Goal: Task Accomplishment & Management: Manage account settings

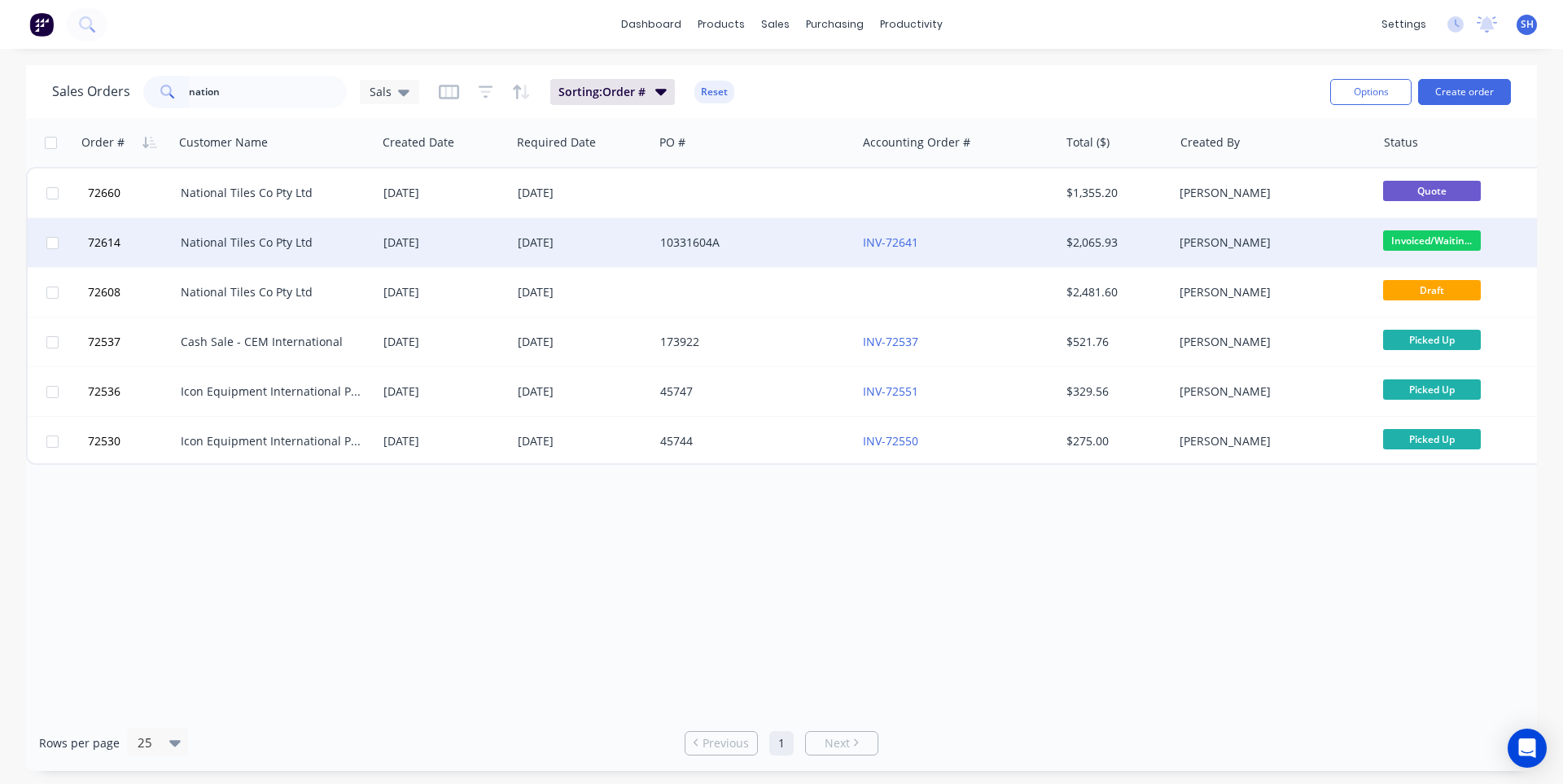
type input "nation"
click at [345, 235] on div "National Tiles Co Pty Ltd" at bounding box center [270, 243] width 181 height 17
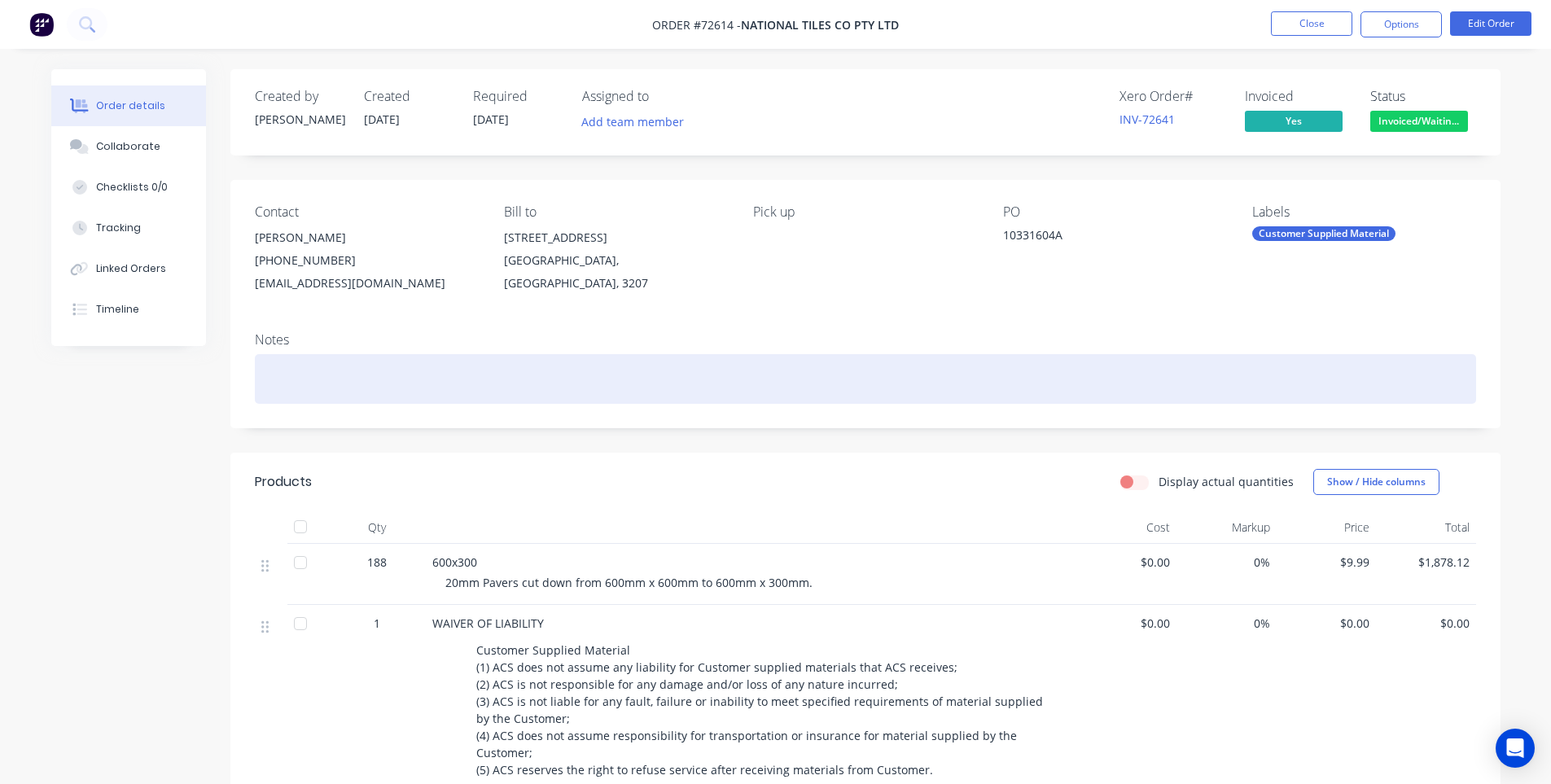
click at [401, 387] on div at bounding box center [865, 379] width 1221 height 50
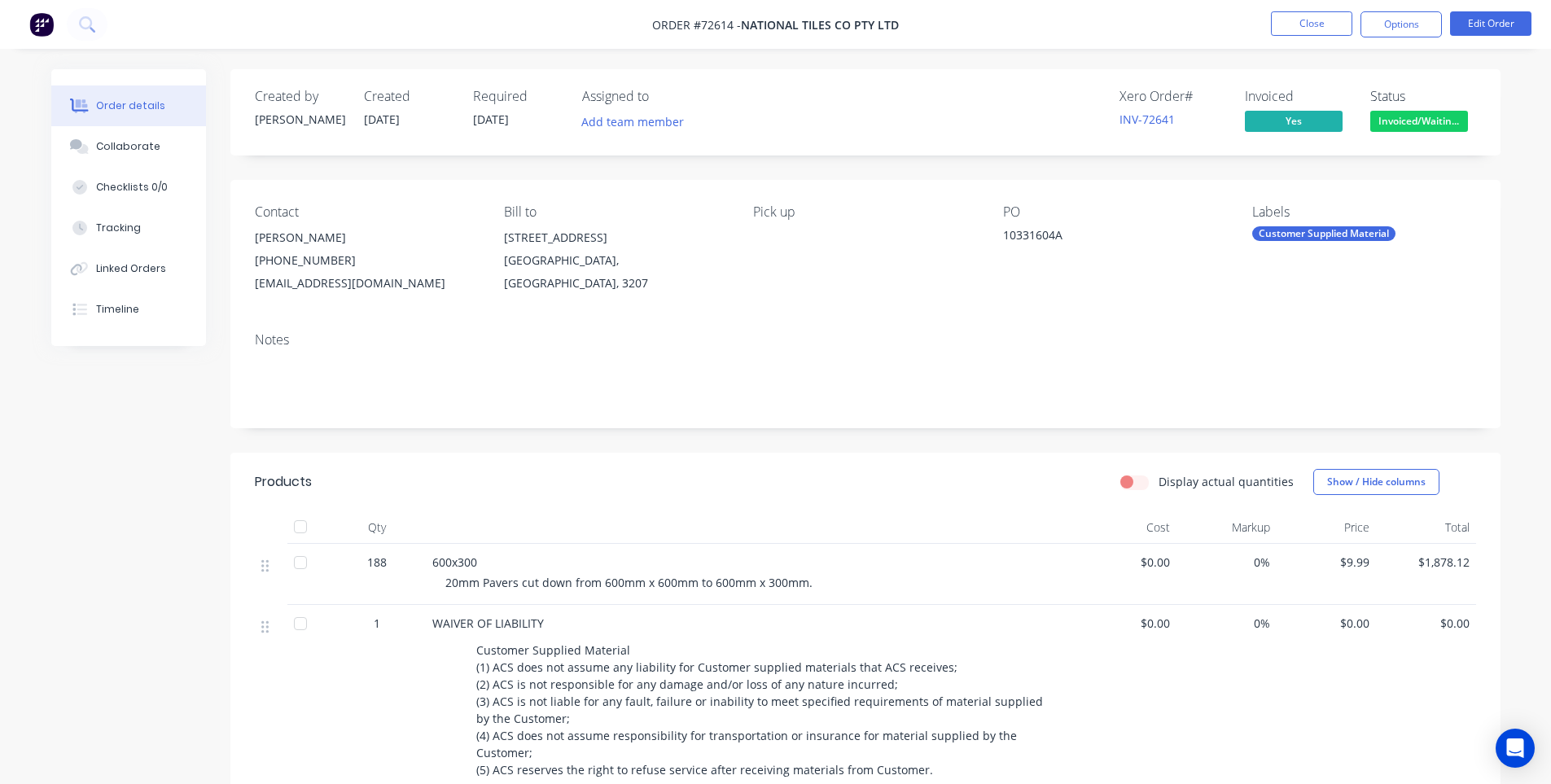
click at [155, 532] on div "Created by [PERSON_NAME] Created [DATE] Required [DATE] Assigned to Add team me…" at bounding box center [776, 575] width 1449 height 1013
click at [1292, 19] on button "Close" at bounding box center [1311, 23] width 82 height 24
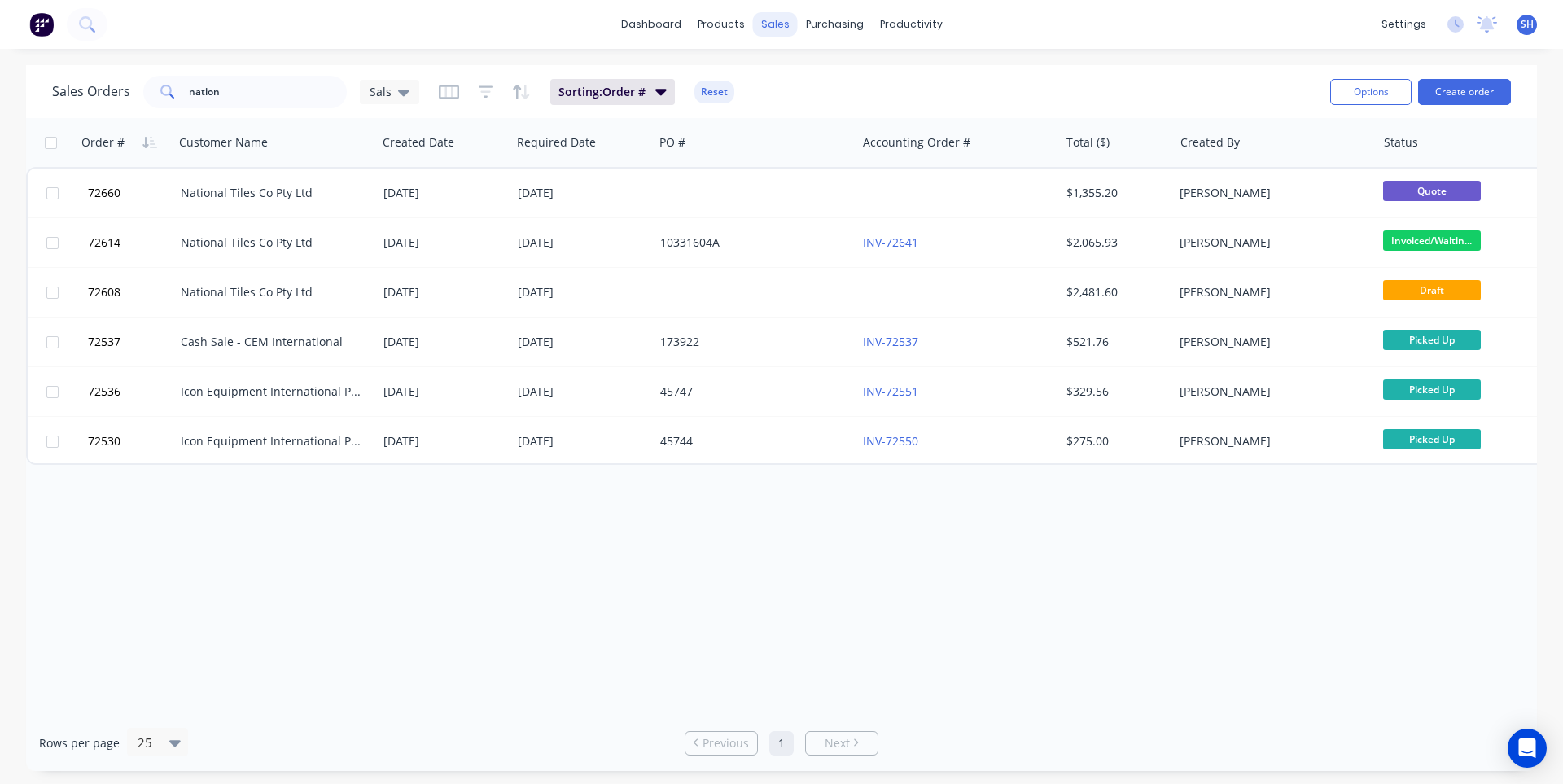
click at [774, 27] on div "sales" at bounding box center [775, 24] width 45 height 24
click at [807, 78] on div "Sales Orders" at bounding box center [835, 78] width 67 height 15
click at [899, 23] on div "productivity" at bounding box center [911, 24] width 79 height 24
click at [928, 76] on div "Workflow" at bounding box center [939, 78] width 49 height 15
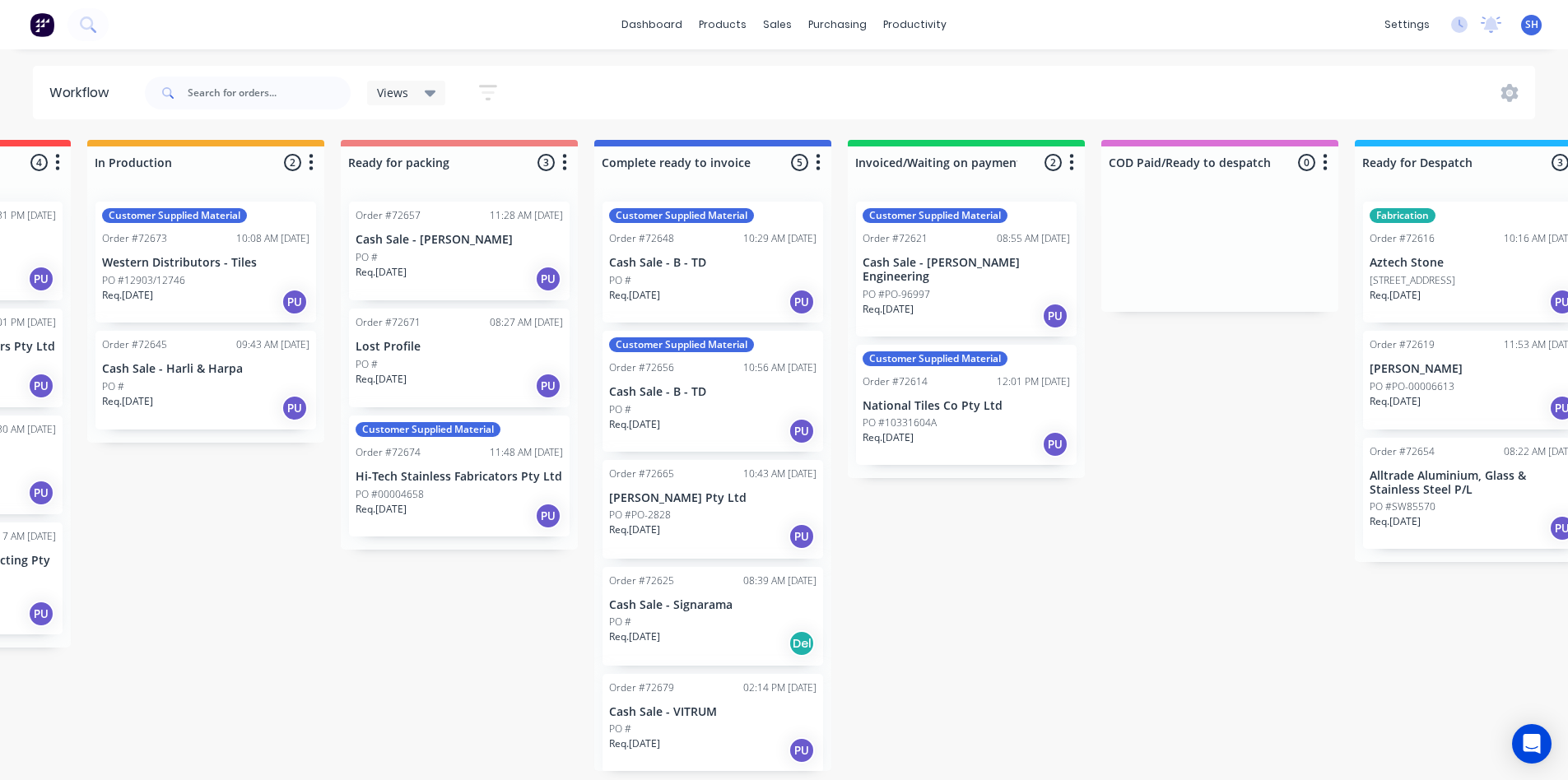
scroll to position [0, 964]
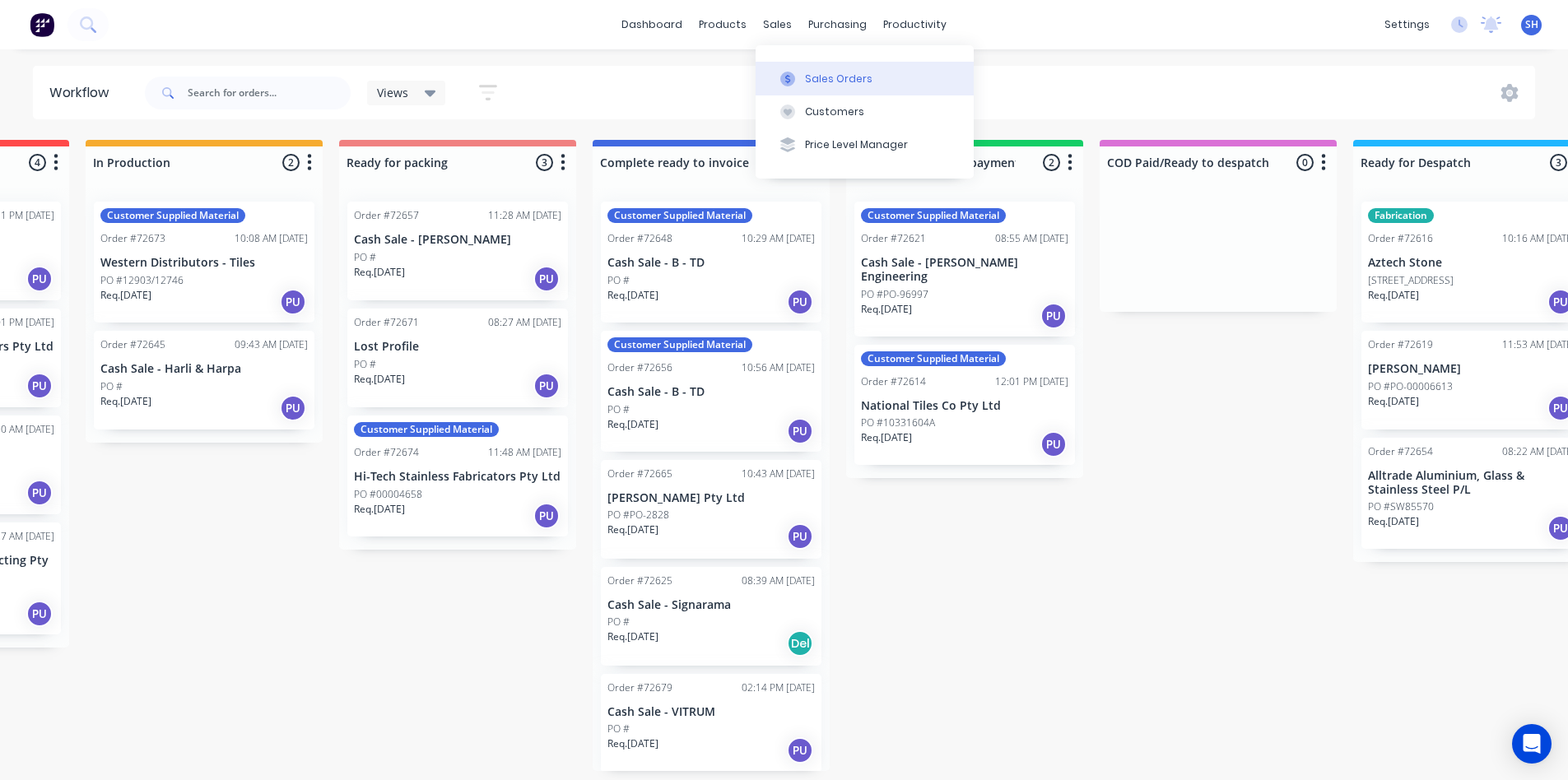
click at [800, 68] on button "Sales Orders" at bounding box center [864, 77] width 218 height 33
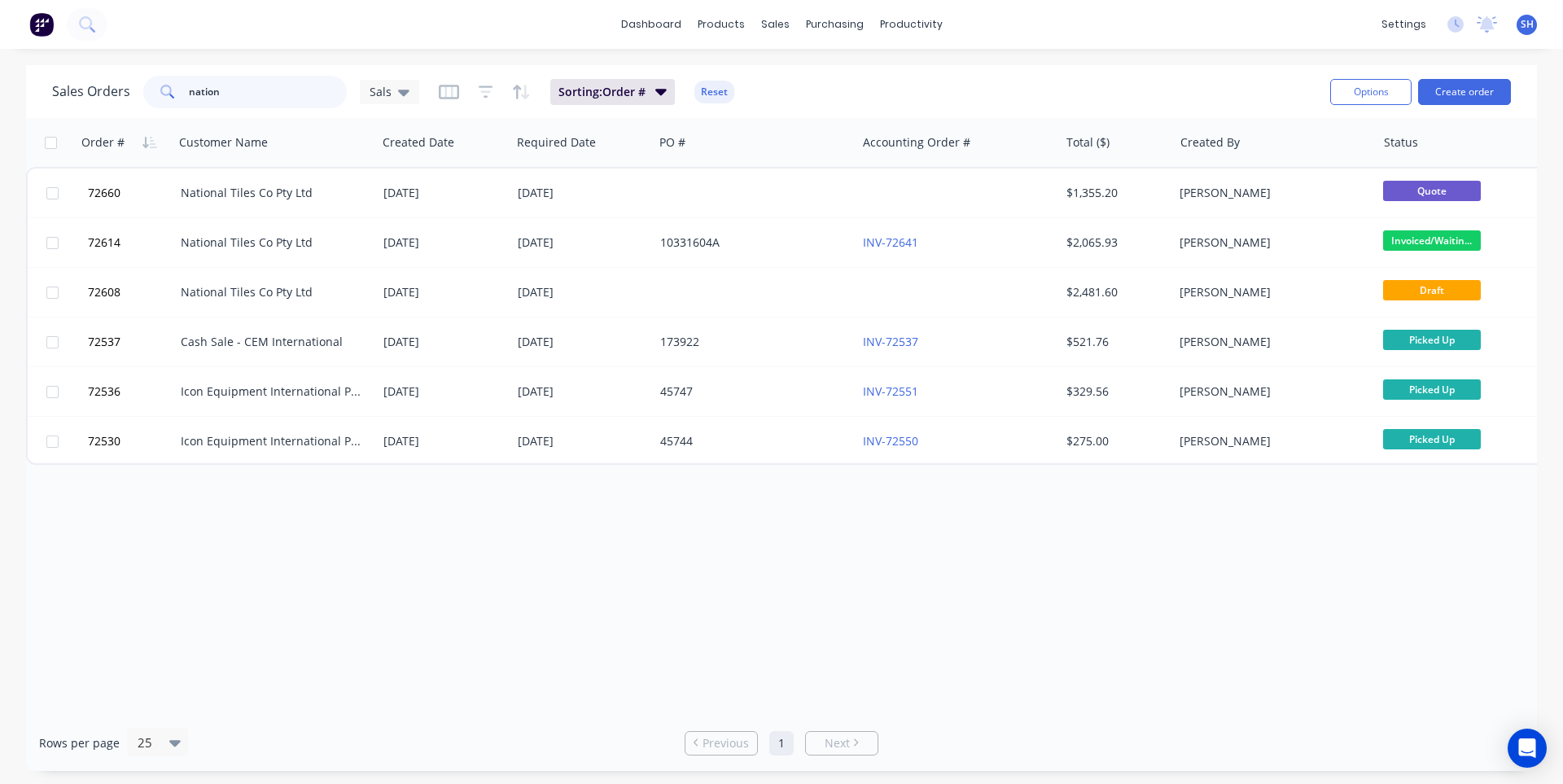
drag, startPoint x: 264, startPoint y: 97, endPoint x: 177, endPoint y: 103, distance: 87.2
click at [177, 103] on div "nation" at bounding box center [245, 91] width 204 height 32
click at [177, 103] on span at bounding box center [166, 91] width 46 height 32
click at [235, 101] on input "nation" at bounding box center [268, 91] width 159 height 32
drag, startPoint x: 216, startPoint y: 100, endPoint x: 195, endPoint y: 97, distance: 21.2
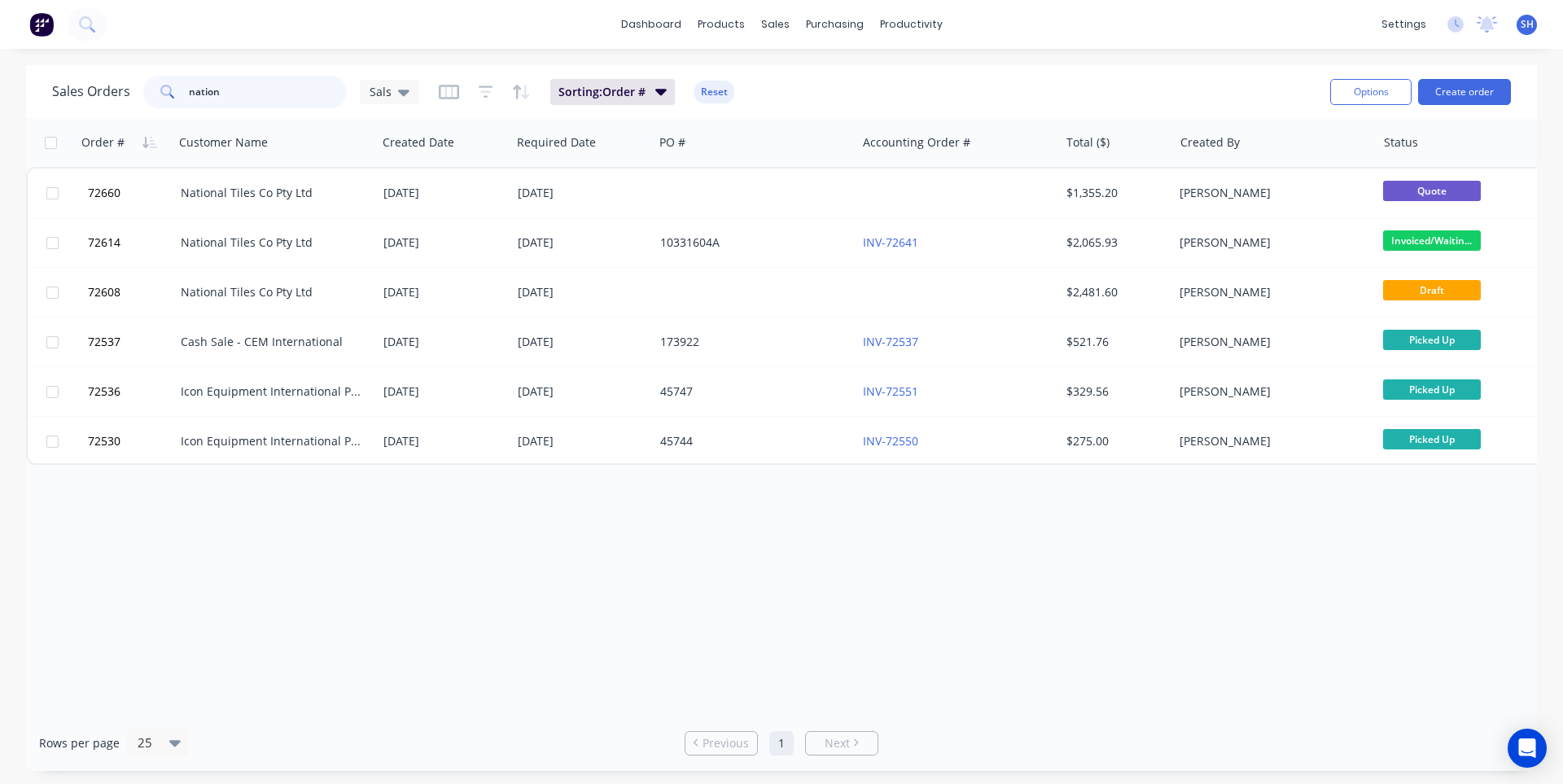
click at [195, 97] on input "nation" at bounding box center [268, 91] width 159 height 32
click at [183, 97] on span at bounding box center [166, 91] width 46 height 32
click at [240, 86] on input "nation" at bounding box center [268, 91] width 159 height 32
drag, startPoint x: 240, startPoint y: 86, endPoint x: 192, endPoint y: 86, distance: 48.0
click at [193, 86] on input "nation" at bounding box center [268, 91] width 159 height 32
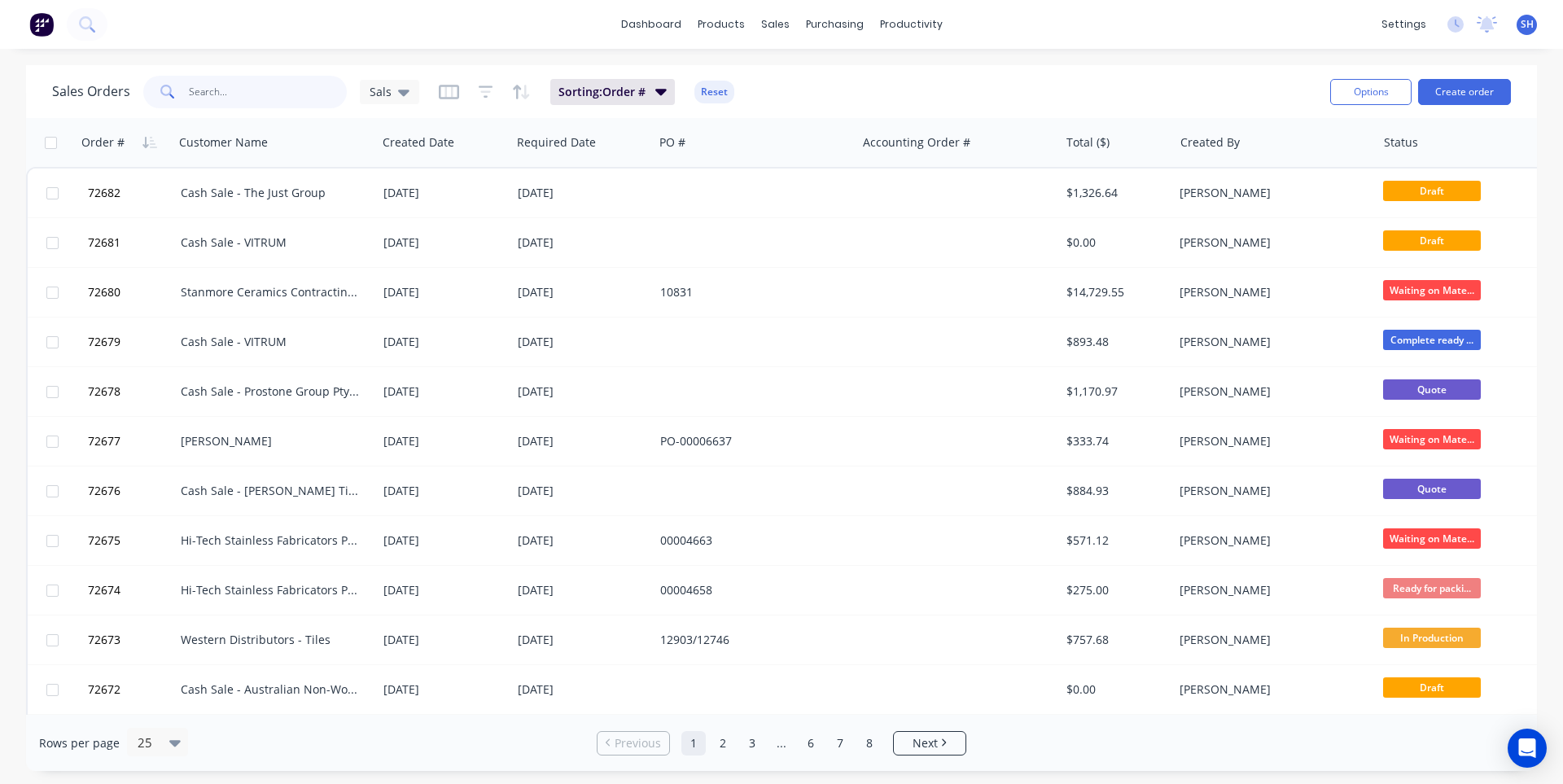
click at [232, 98] on input "text" at bounding box center [268, 91] width 159 height 32
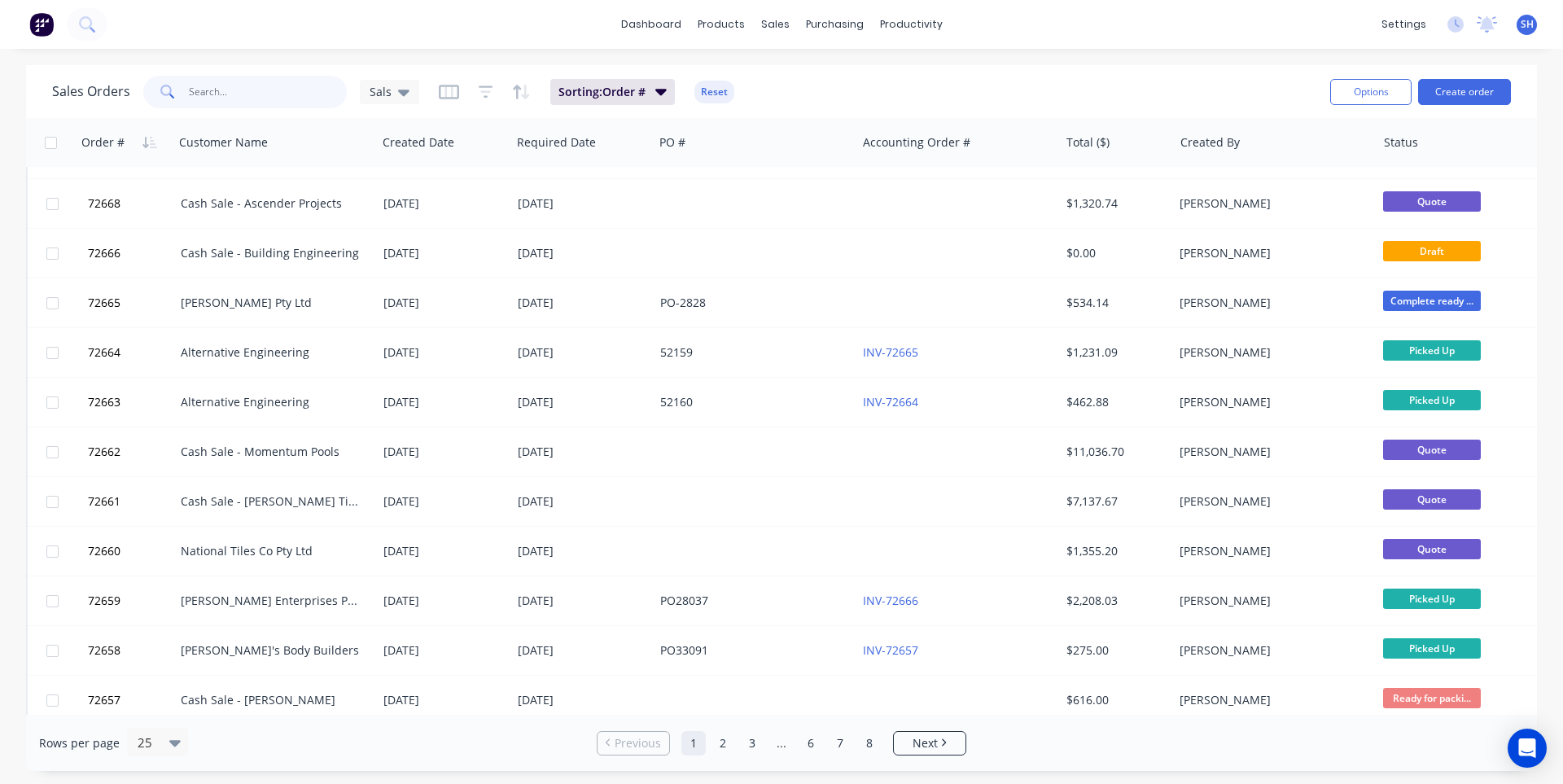
scroll to position [702, 0]
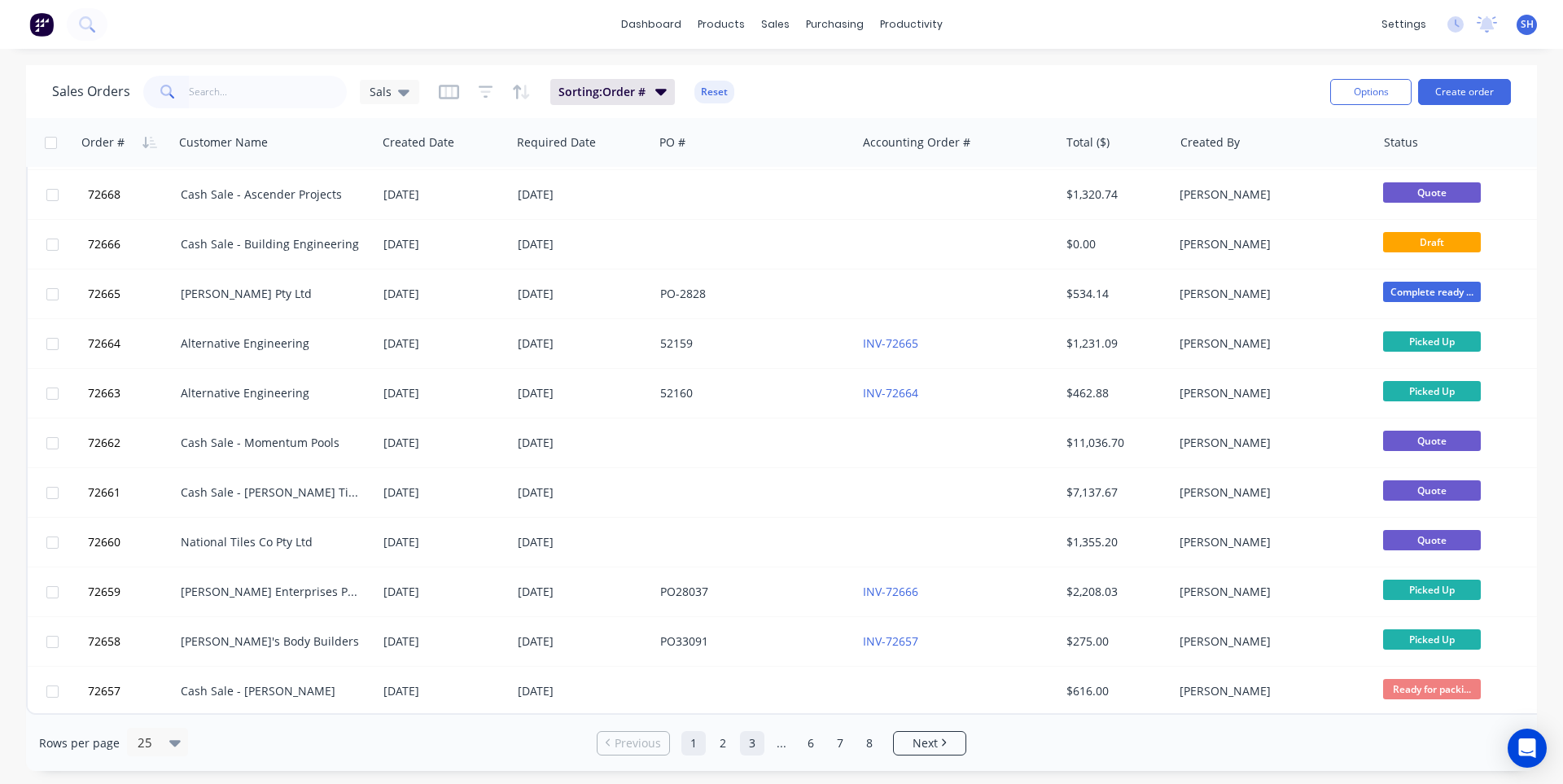
click at [726, 742] on link "2" at bounding box center [722, 742] width 24 height 24
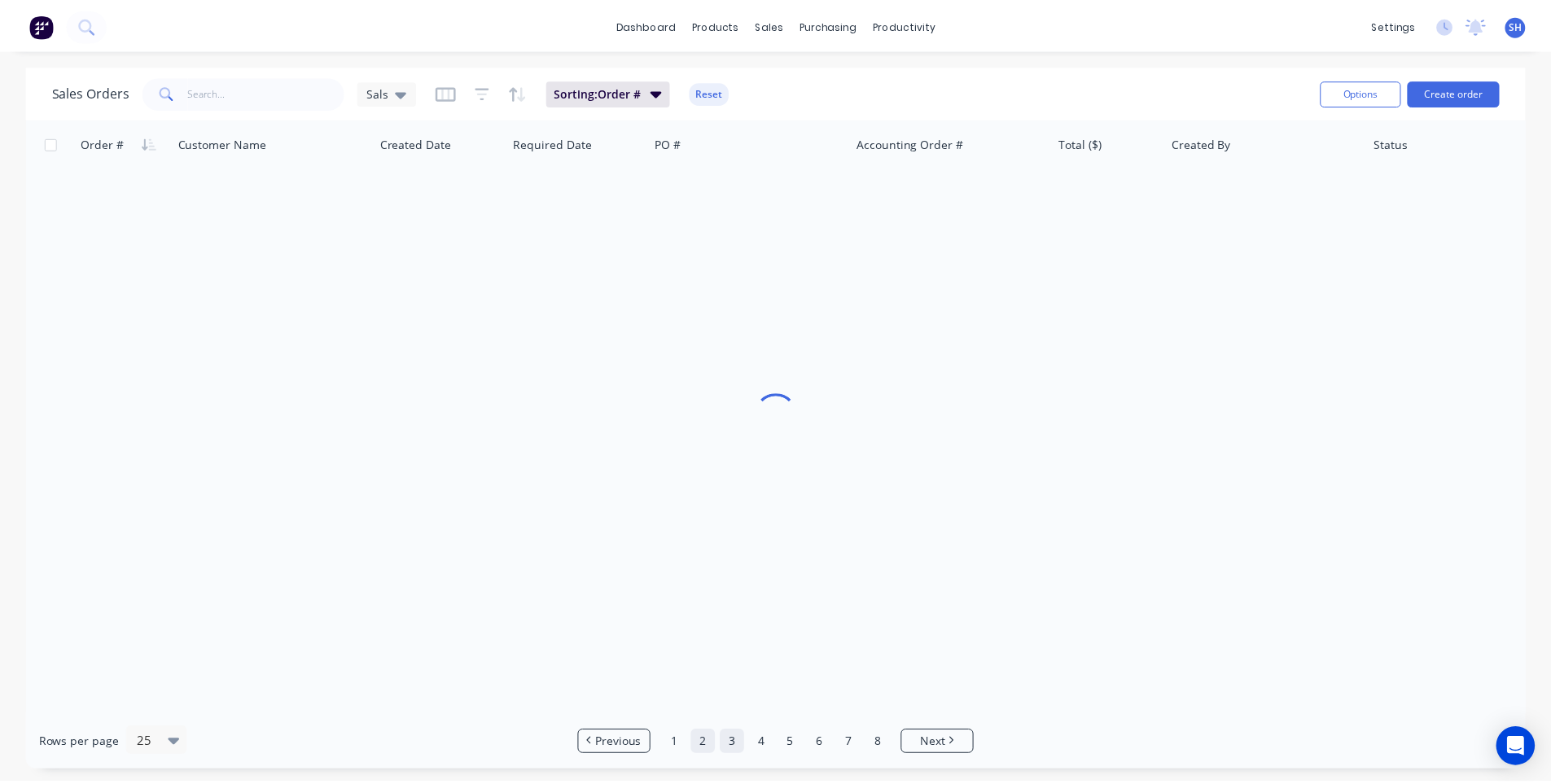
scroll to position [0, 0]
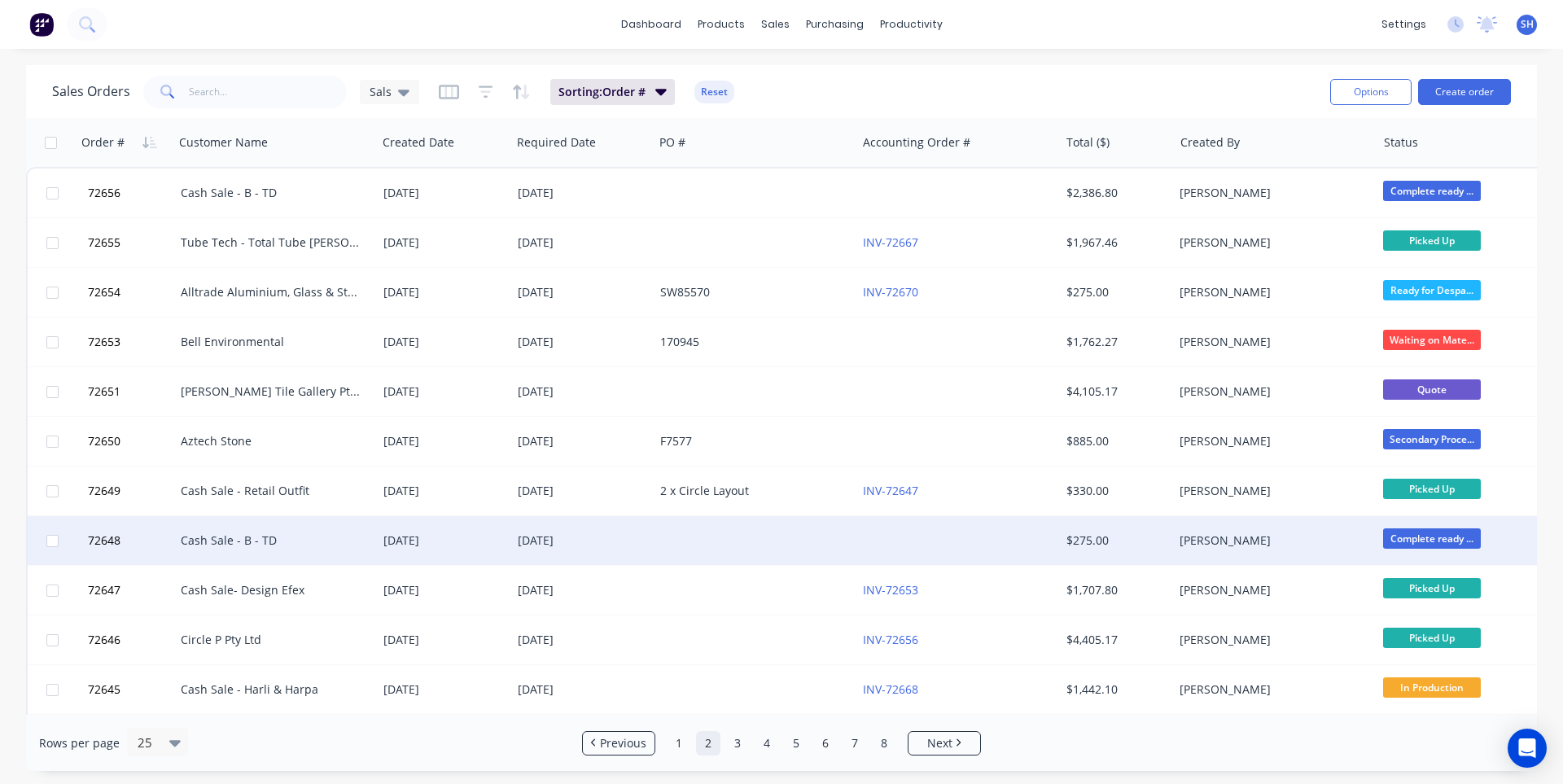
click at [319, 535] on div "Cash Sale - B - TD" at bounding box center [270, 540] width 181 height 17
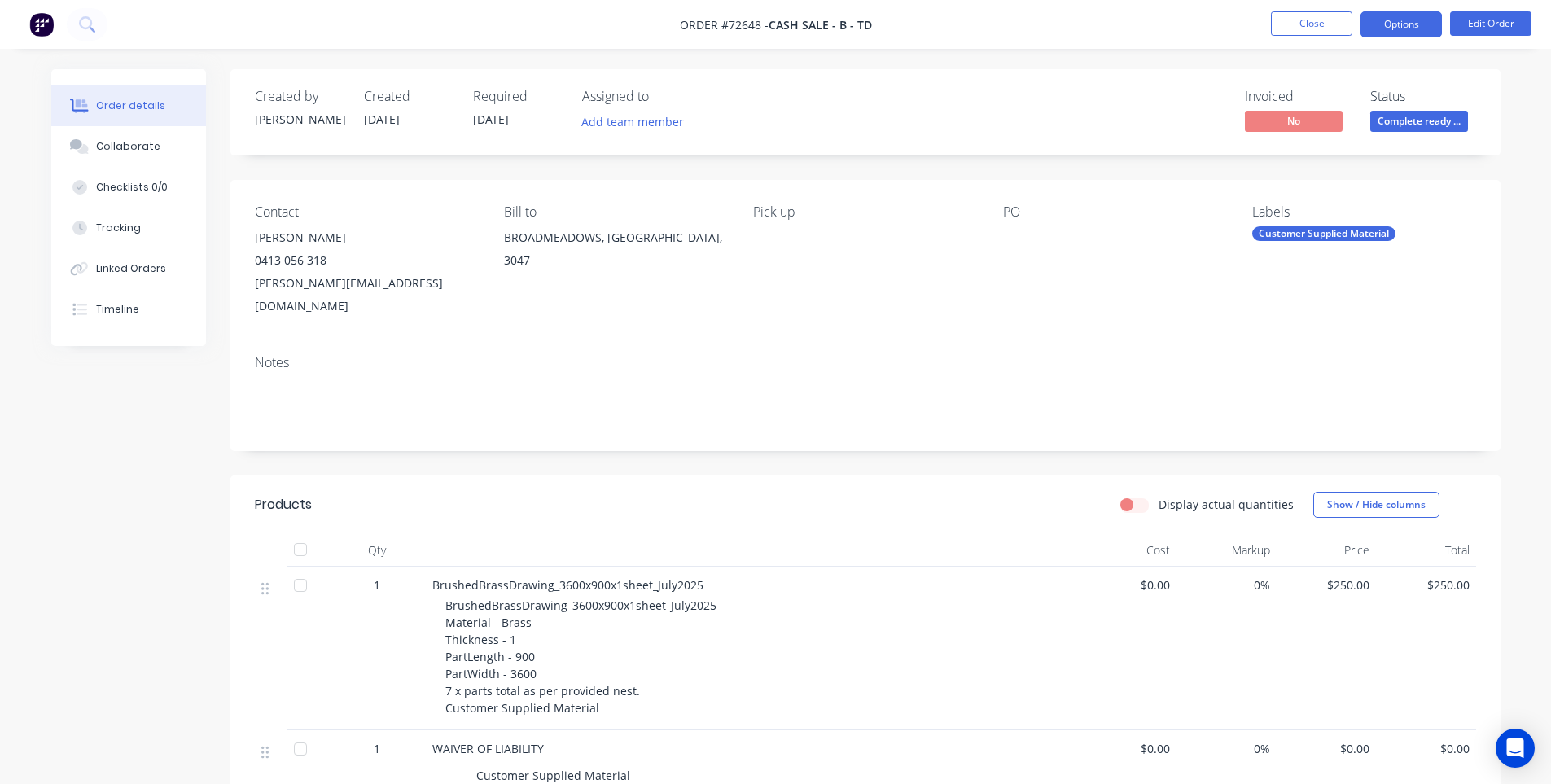
click at [1402, 33] on button "Options" at bounding box center [1401, 24] width 82 height 26
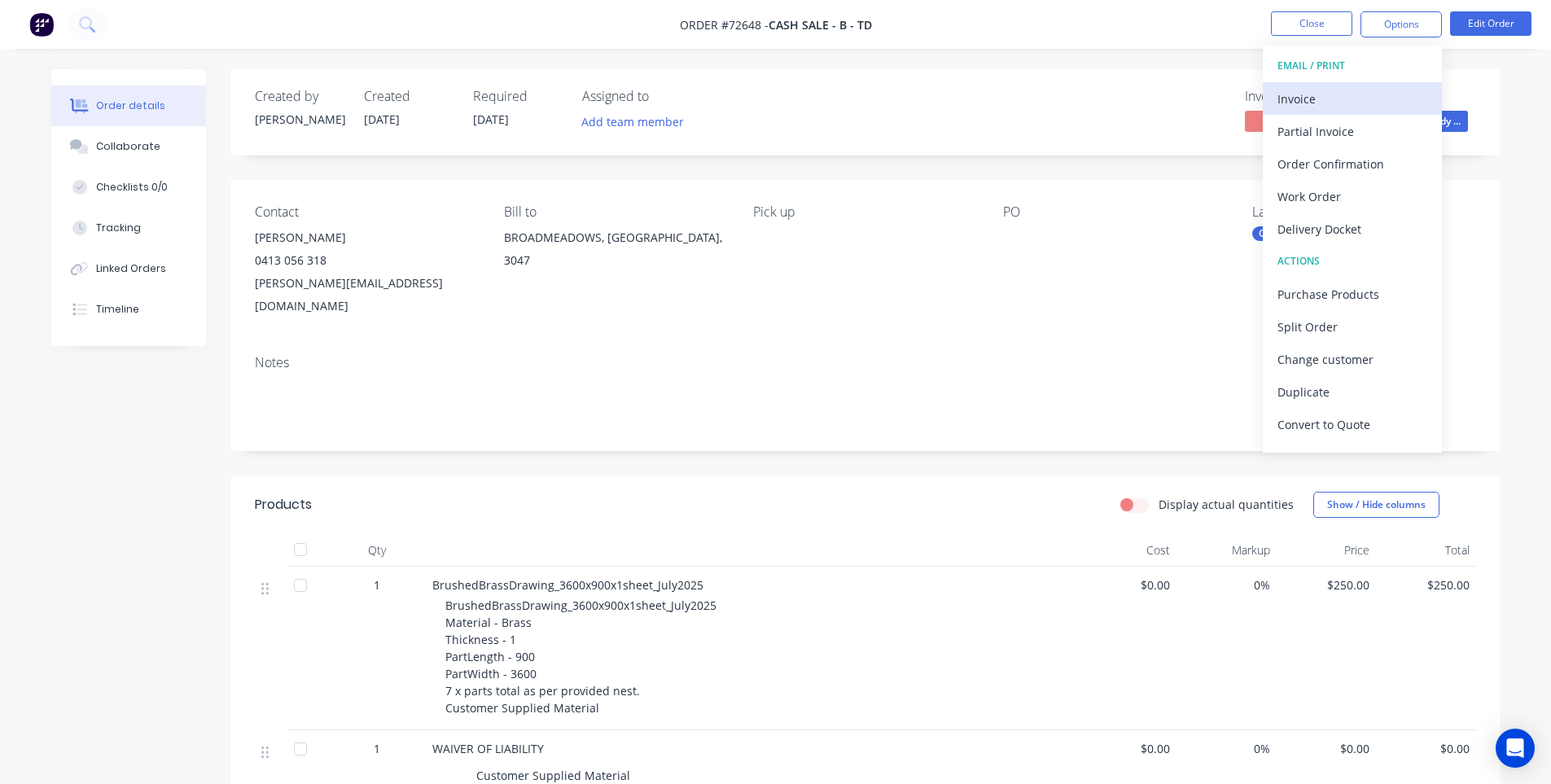
click at [1365, 94] on div "Invoice" at bounding box center [1352, 99] width 150 height 23
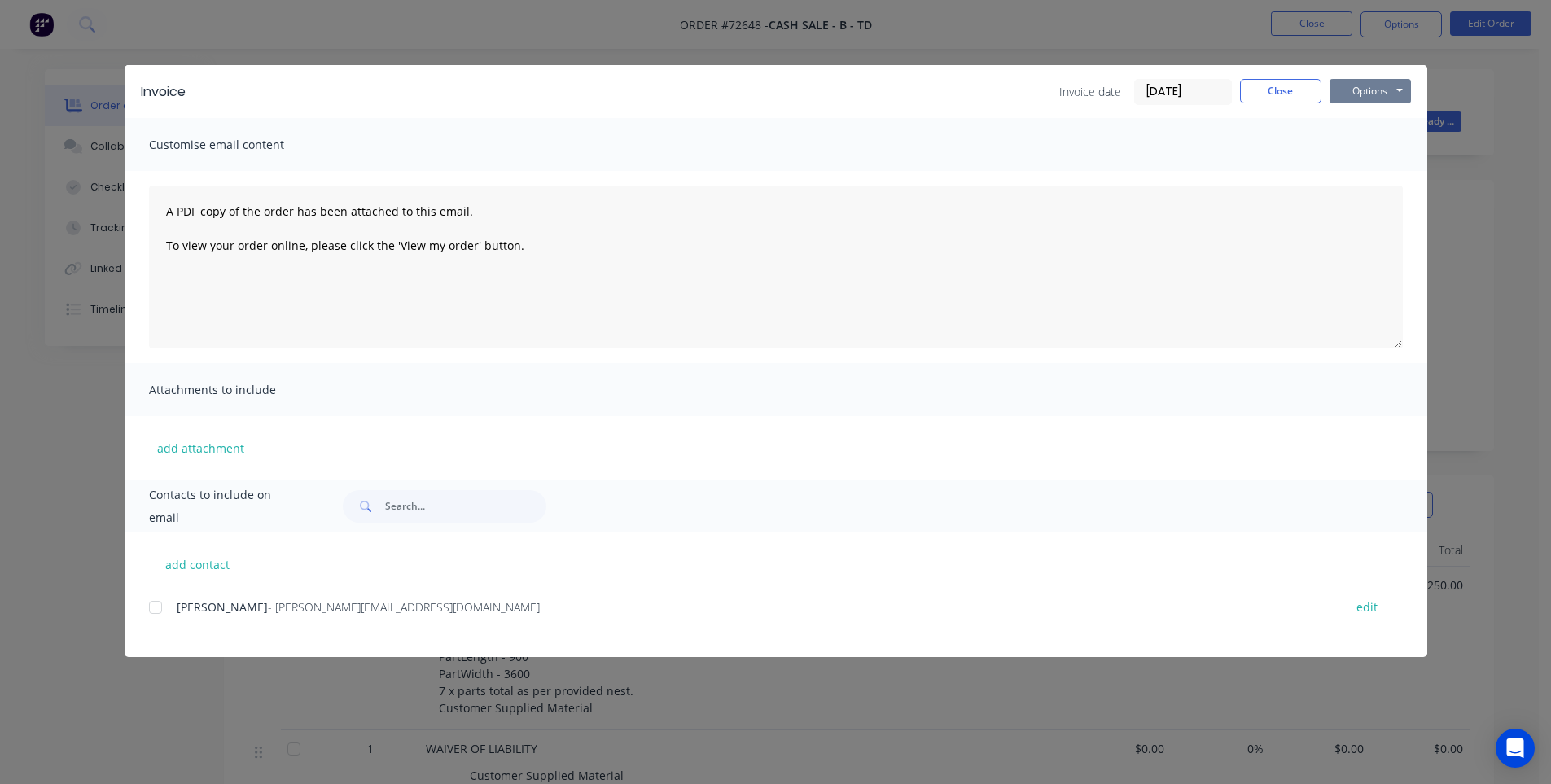
click at [1361, 97] on button "Options" at bounding box center [1370, 91] width 82 height 24
click at [1355, 151] on button "Print" at bounding box center [1381, 147] width 104 height 27
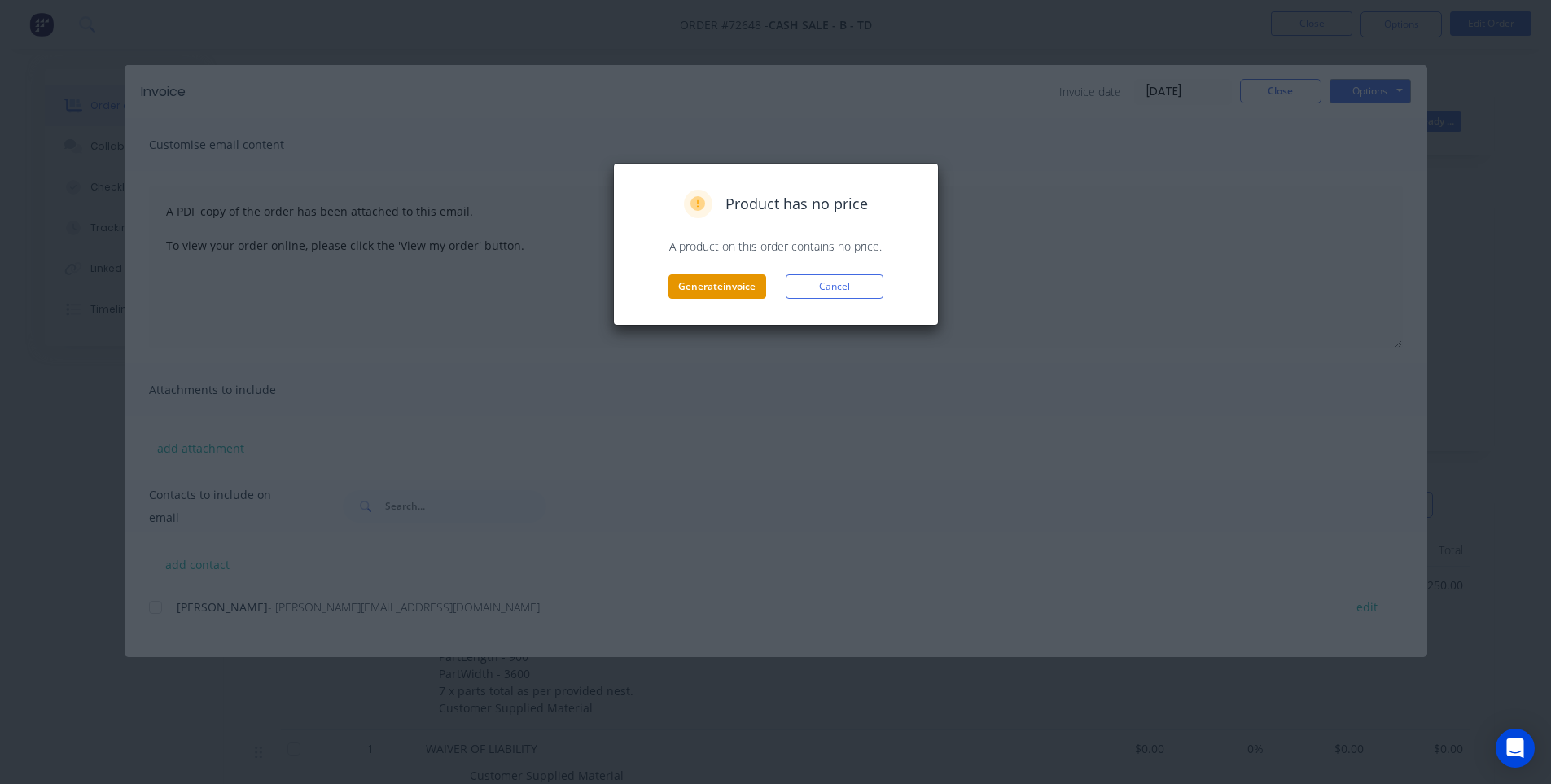
click at [737, 285] on button "Generate invoice" at bounding box center [717, 286] width 97 height 24
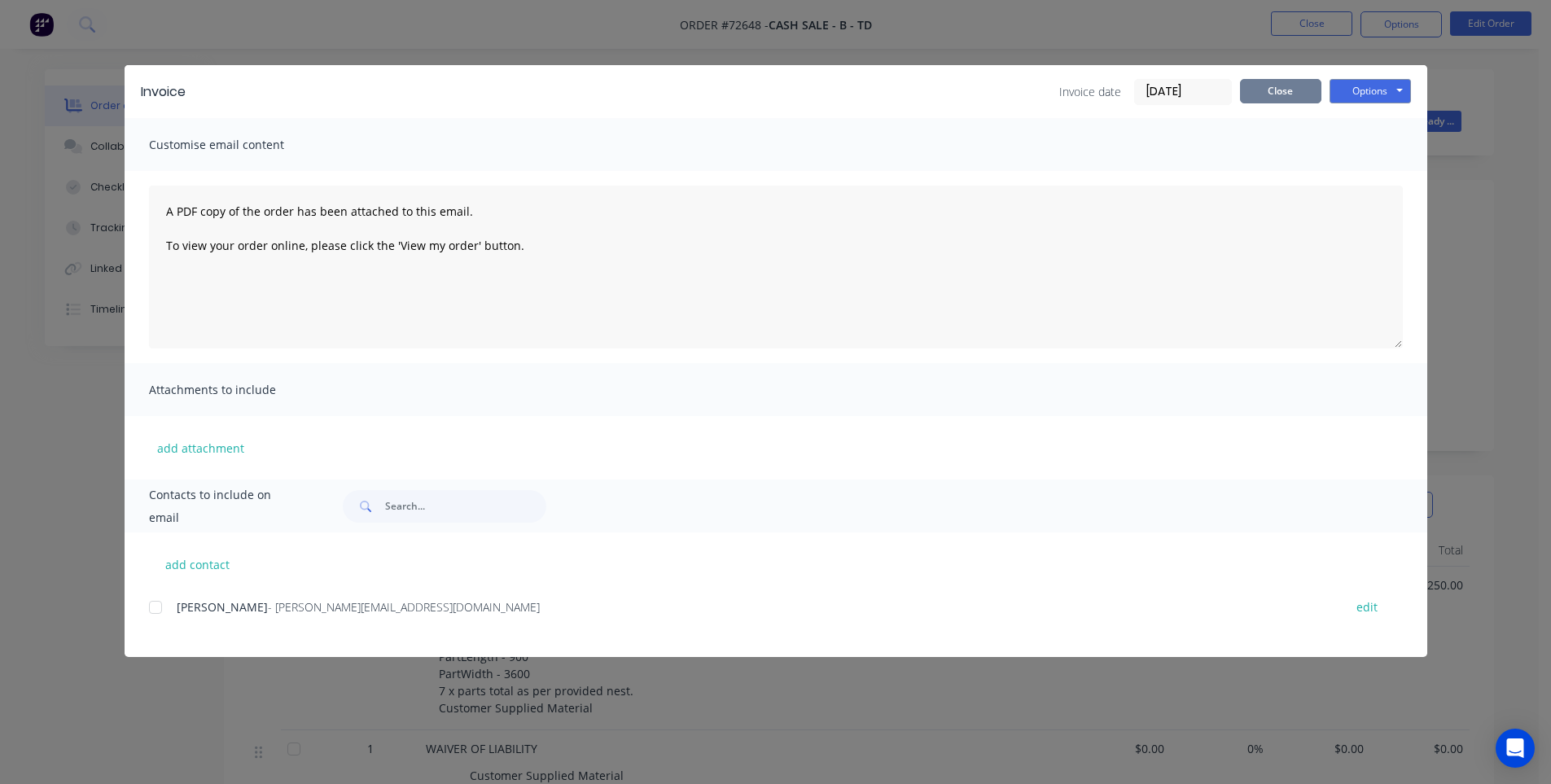
click at [1244, 96] on button "Close" at bounding box center [1281, 91] width 82 height 24
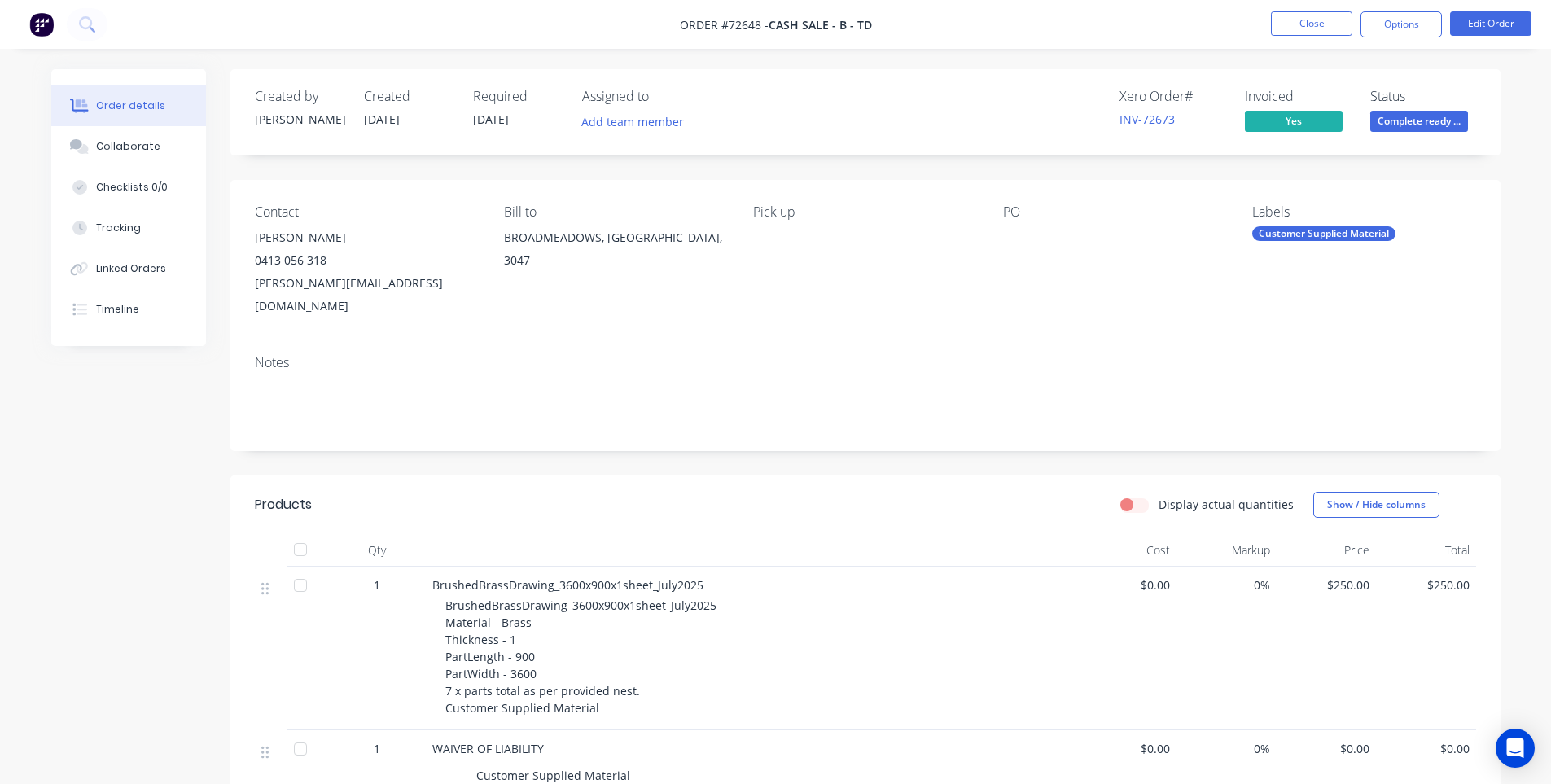
drag, startPoint x: 319, startPoint y: 239, endPoint x: 246, endPoint y: 242, distance: 73.1
click at [246, 242] on div "Contact [PERSON_NAME] 0413 056 318 [PERSON_NAME][EMAIL_ADDRESS][DOMAIN_NAME] [P…" at bounding box center [865, 260] width 1270 height 162
copy div "[PERSON_NAME]"
drag, startPoint x: 371, startPoint y: 286, endPoint x: 252, endPoint y: 291, distance: 119.1
click at [252, 291] on div "Contact [PERSON_NAME] 0413 056 318 [PERSON_NAME][EMAIL_ADDRESS][DOMAIN_NAME] [P…" at bounding box center [865, 260] width 1270 height 162
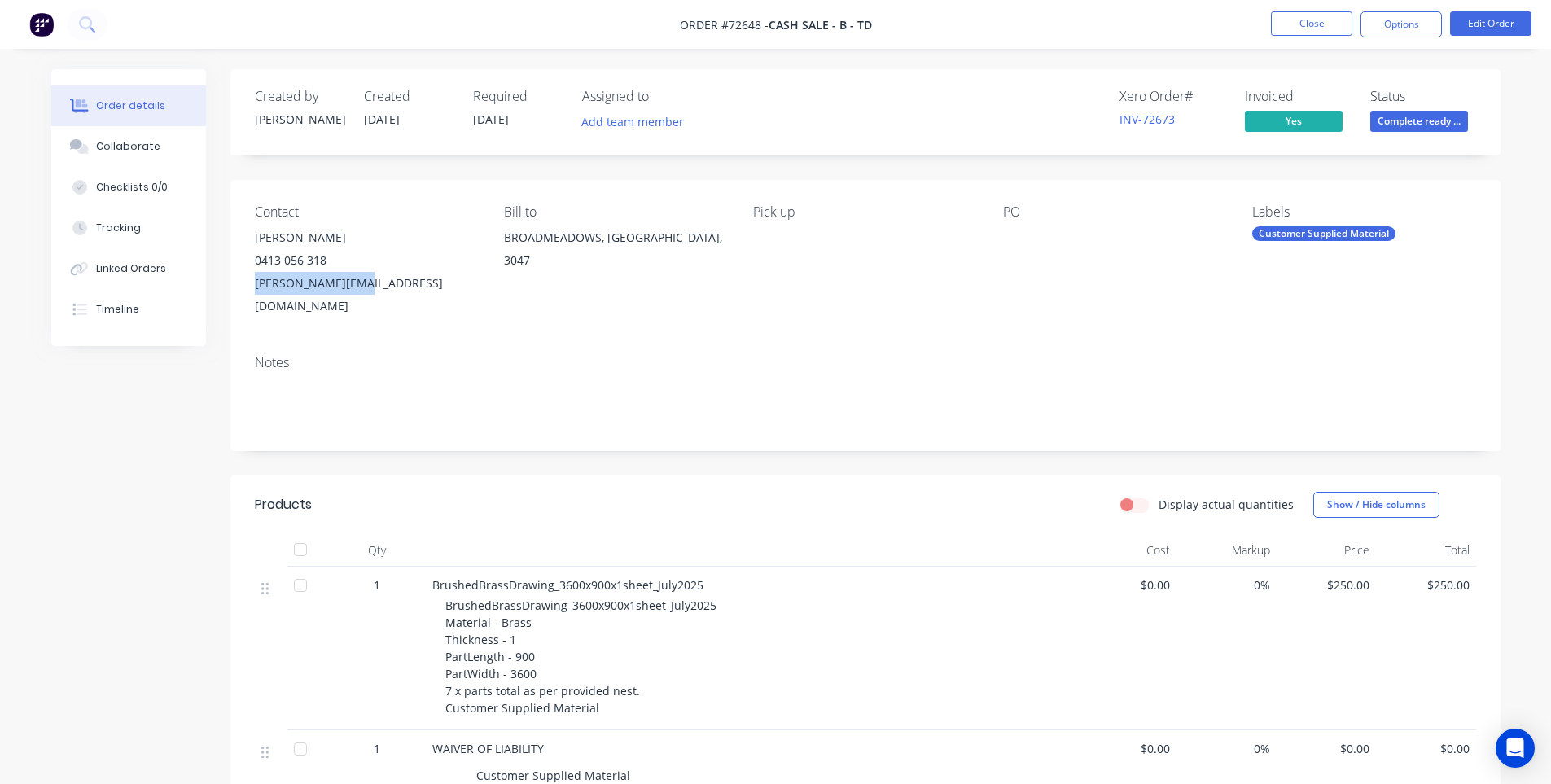
copy div "[PERSON_NAME][EMAIL_ADDRESS][DOMAIN_NAME]"
drag, startPoint x: 338, startPoint y: 260, endPoint x: 249, endPoint y: 257, distance: 89.1
click at [249, 257] on div "Contact [PERSON_NAME] 0413 056 318 [PERSON_NAME][EMAIL_ADDRESS][DOMAIN_NAME] [P…" at bounding box center [865, 260] width 1270 height 162
copy div "0413 056 318"
click at [1317, 22] on button "Close" at bounding box center [1311, 23] width 82 height 24
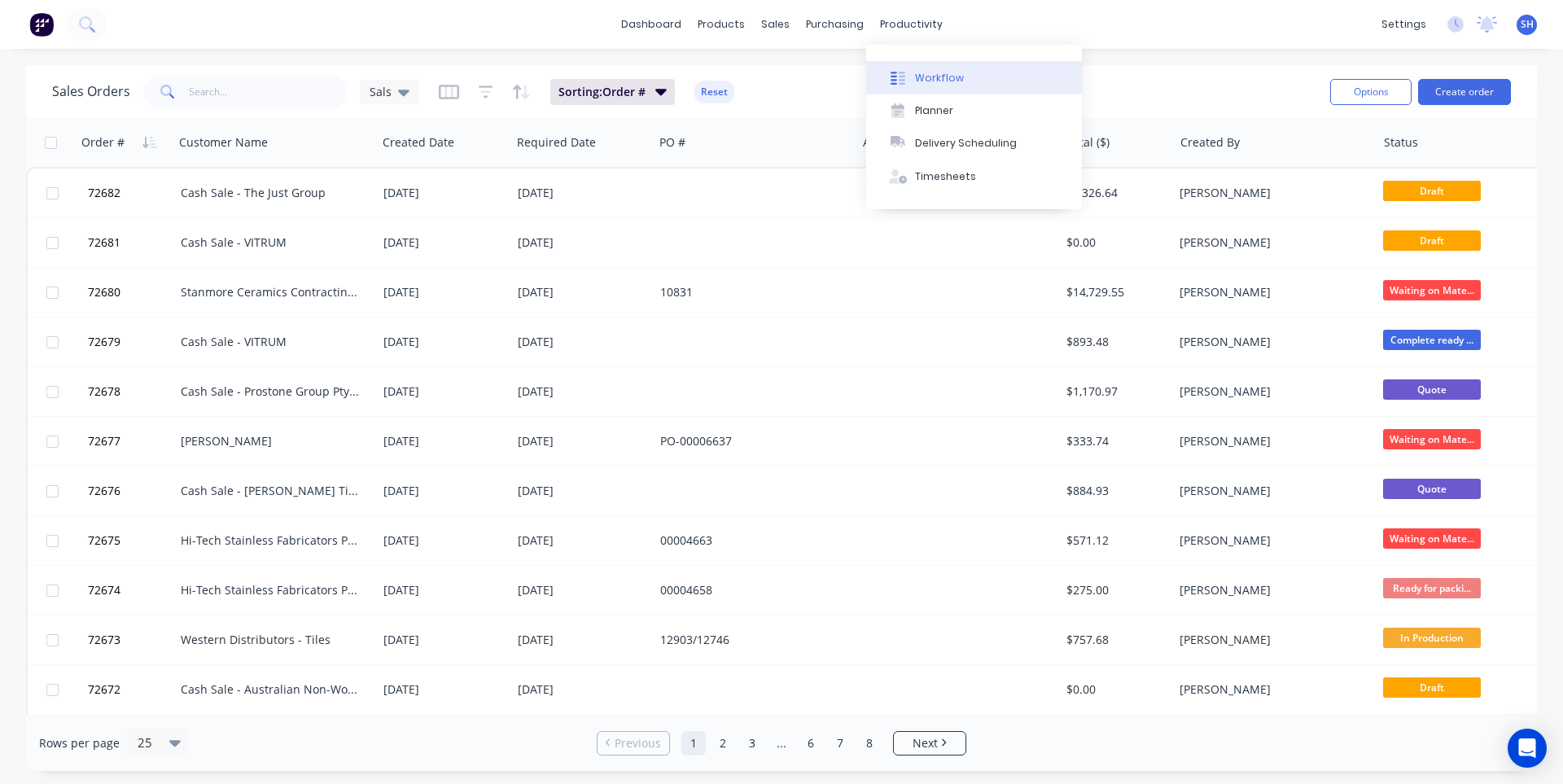
click at [932, 69] on button "Workflow" at bounding box center [973, 76] width 215 height 32
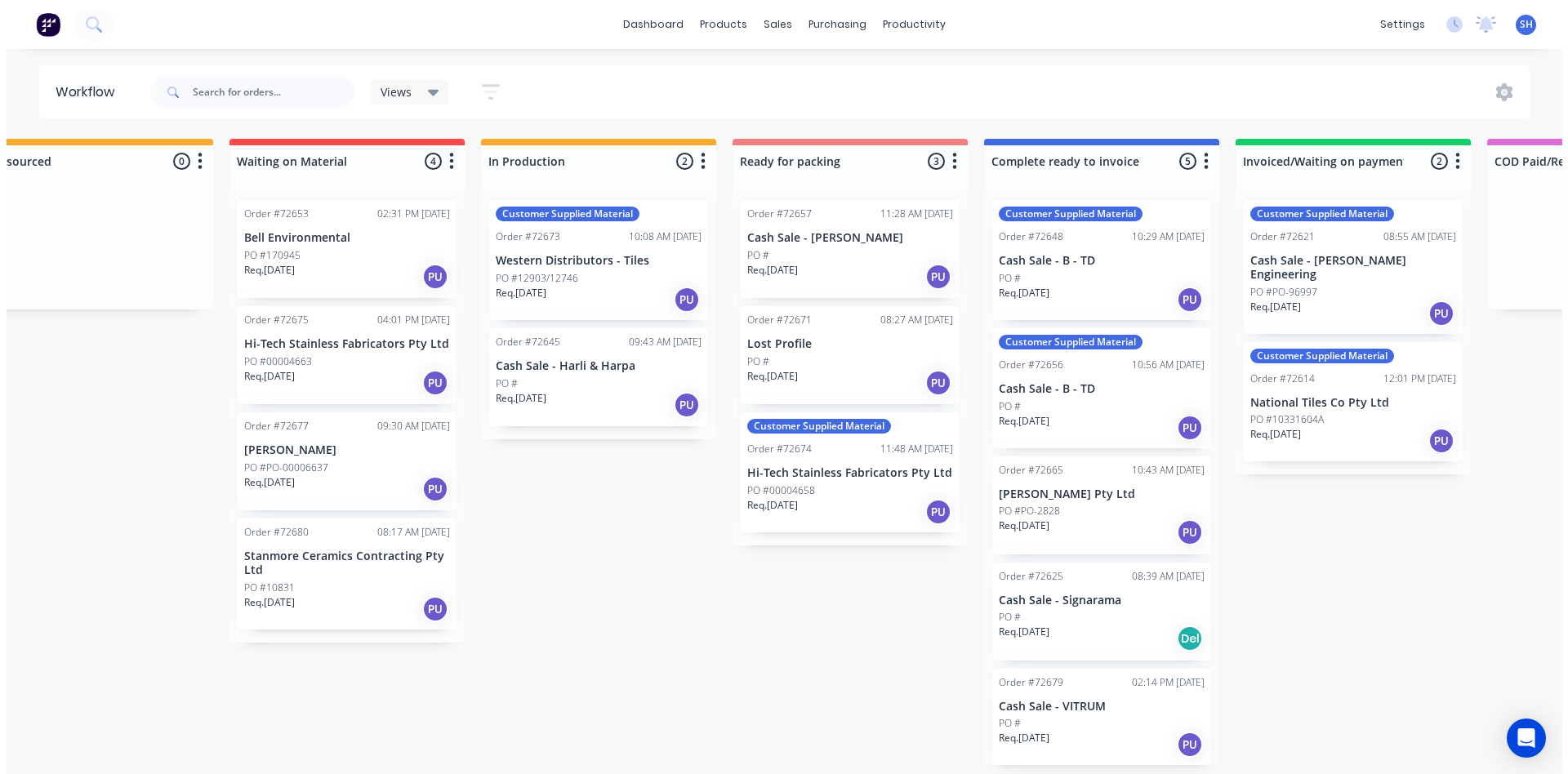
scroll to position [0, 845]
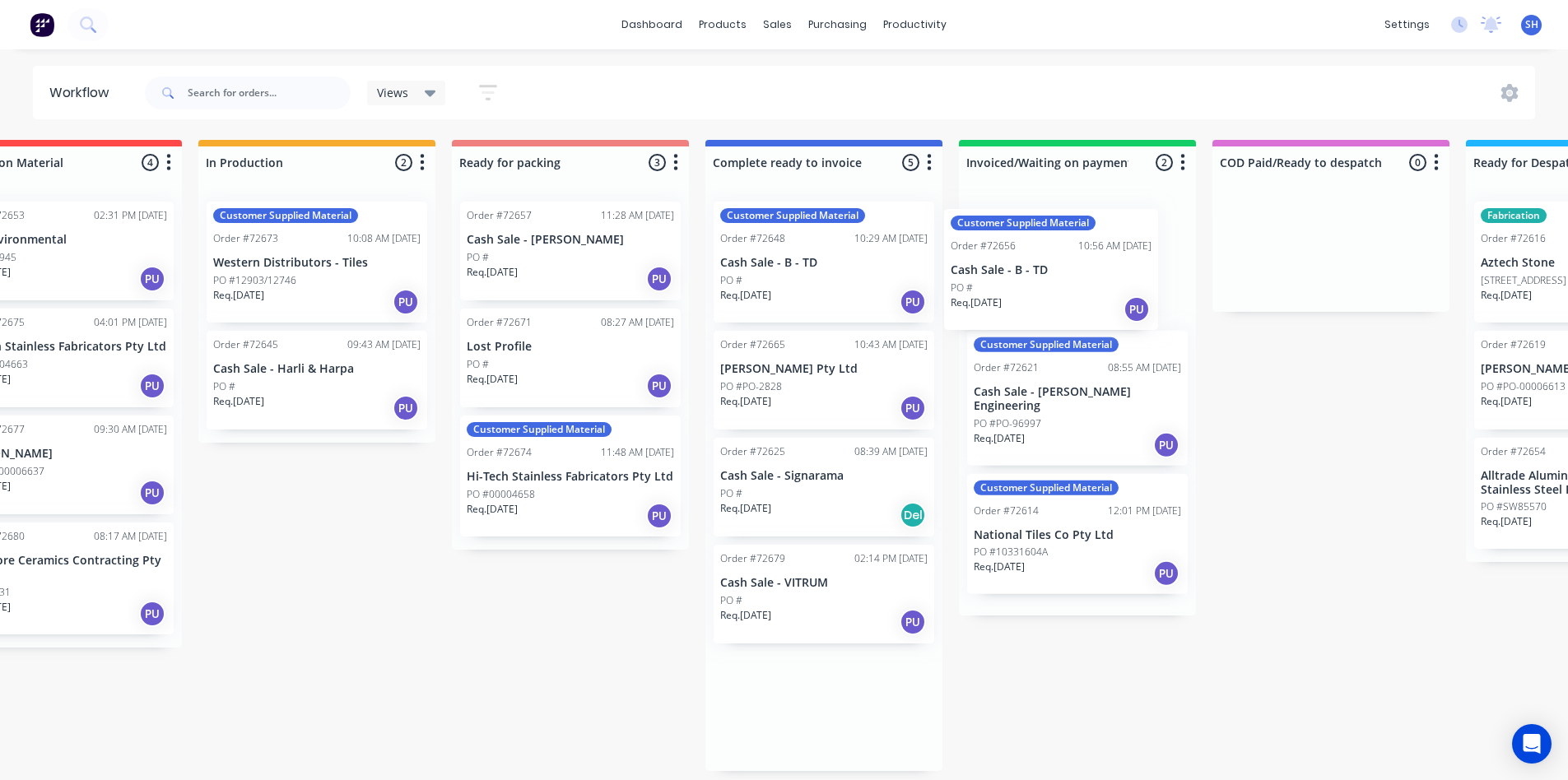
drag, startPoint x: 784, startPoint y: 389, endPoint x: 1029, endPoint y: 268, distance: 273.3
click at [1029, 268] on div "Submitted 1 Status colour #273444 hex #273444 Save Cancel Summaries Total order…" at bounding box center [628, 455] width 2983 height 631
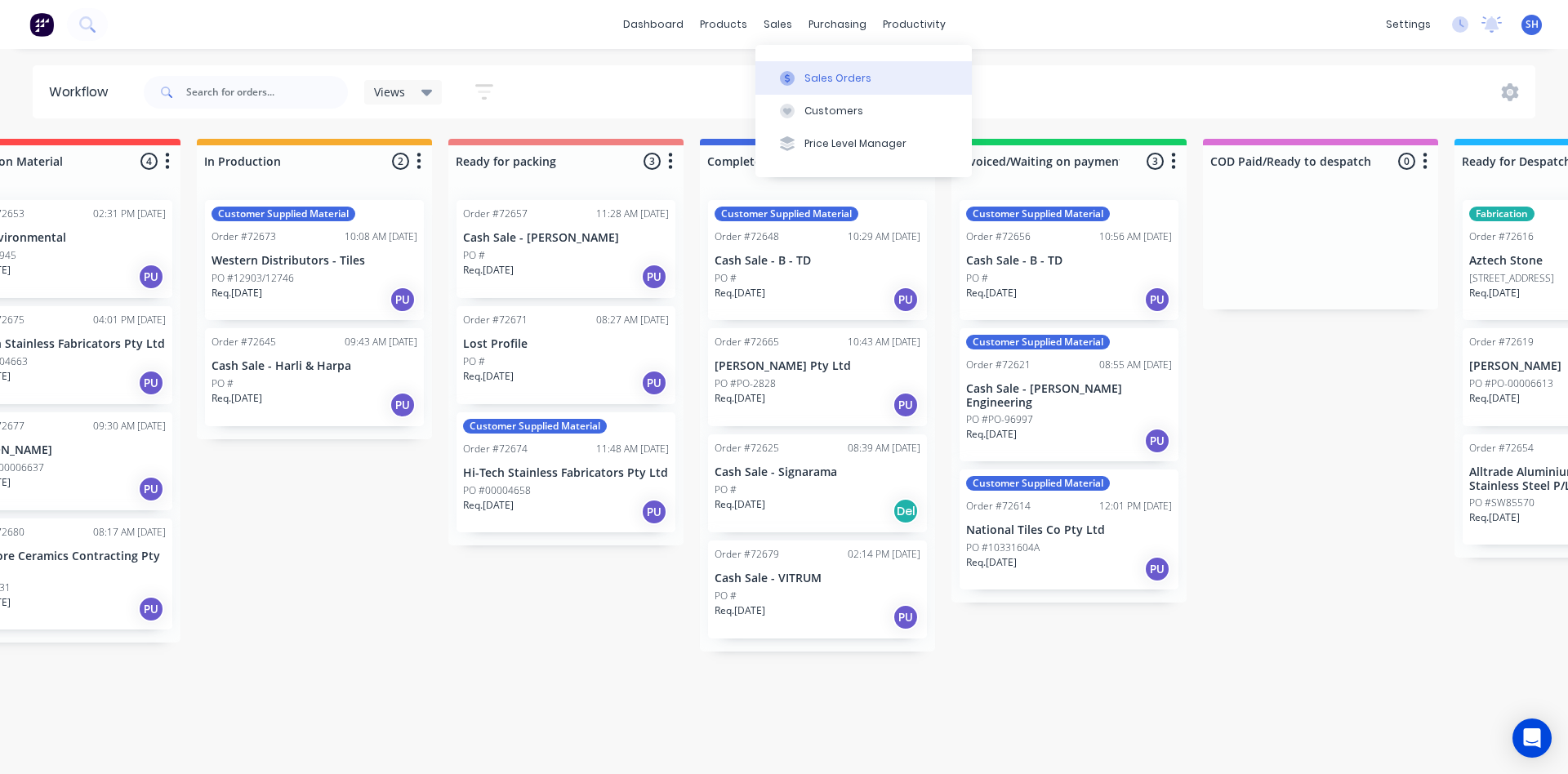
click at [801, 73] on button "Sales Orders" at bounding box center [863, 77] width 216 height 33
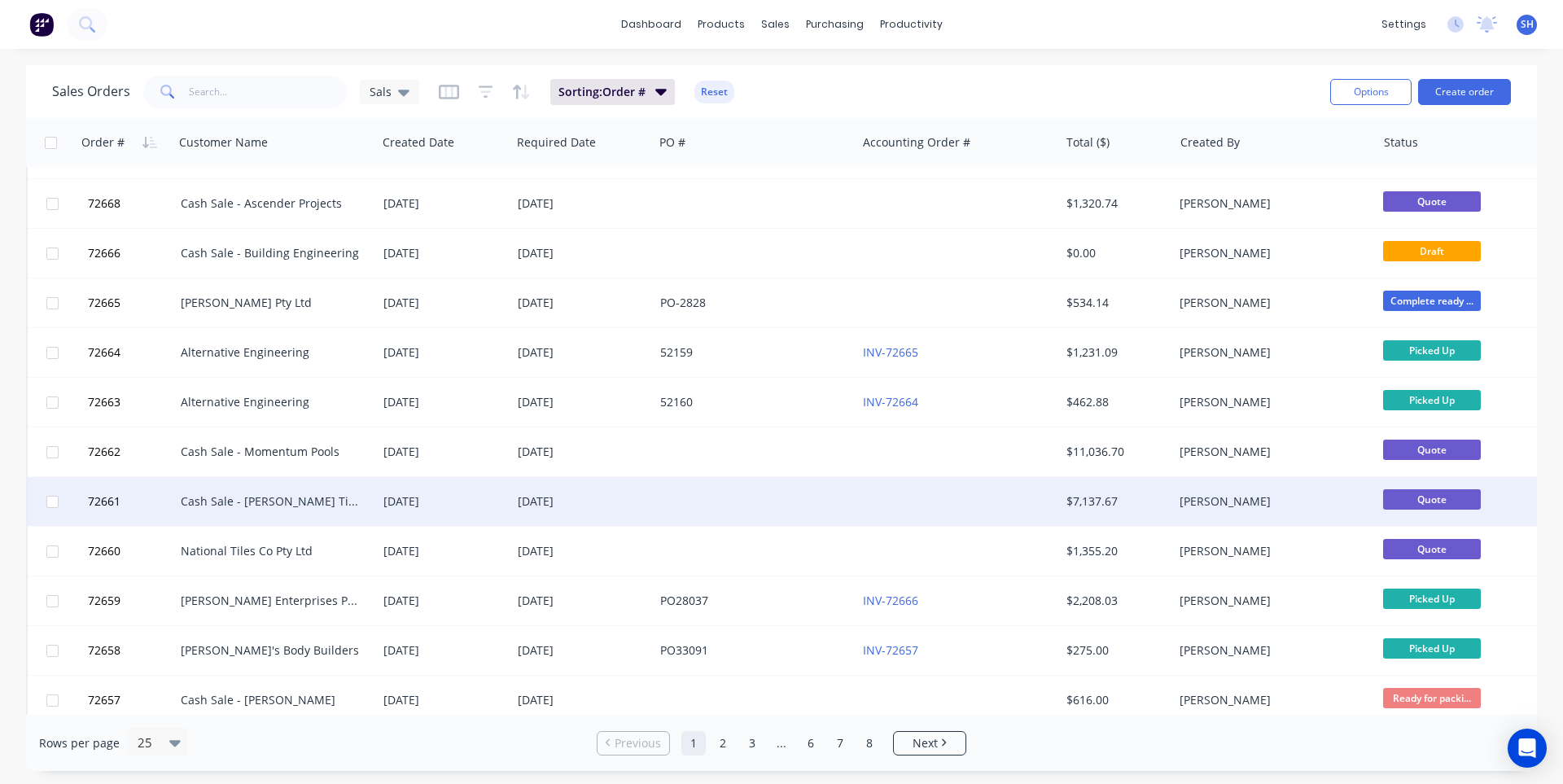
scroll to position [702, 0]
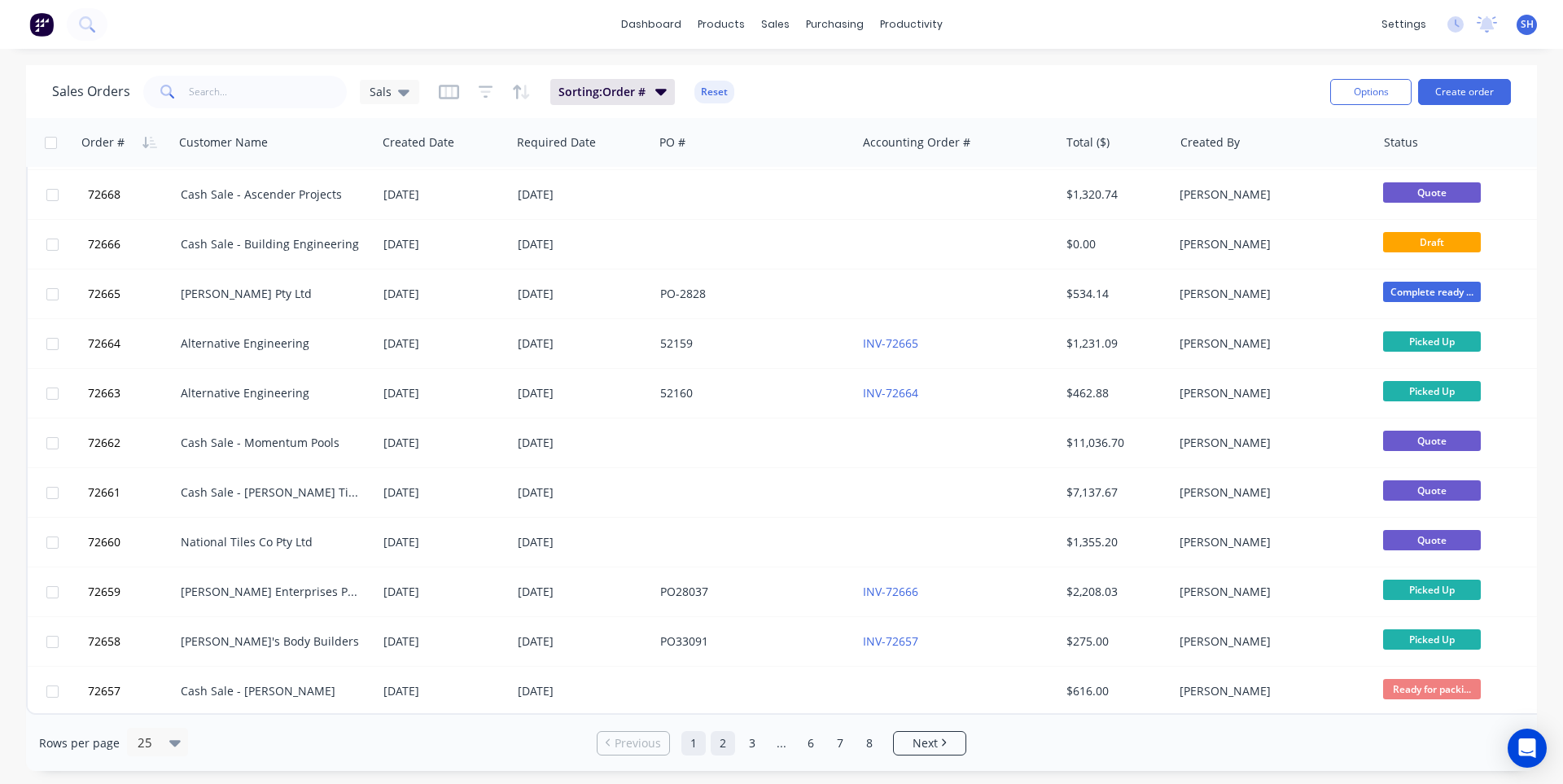
click at [716, 747] on link "2" at bounding box center [722, 742] width 24 height 24
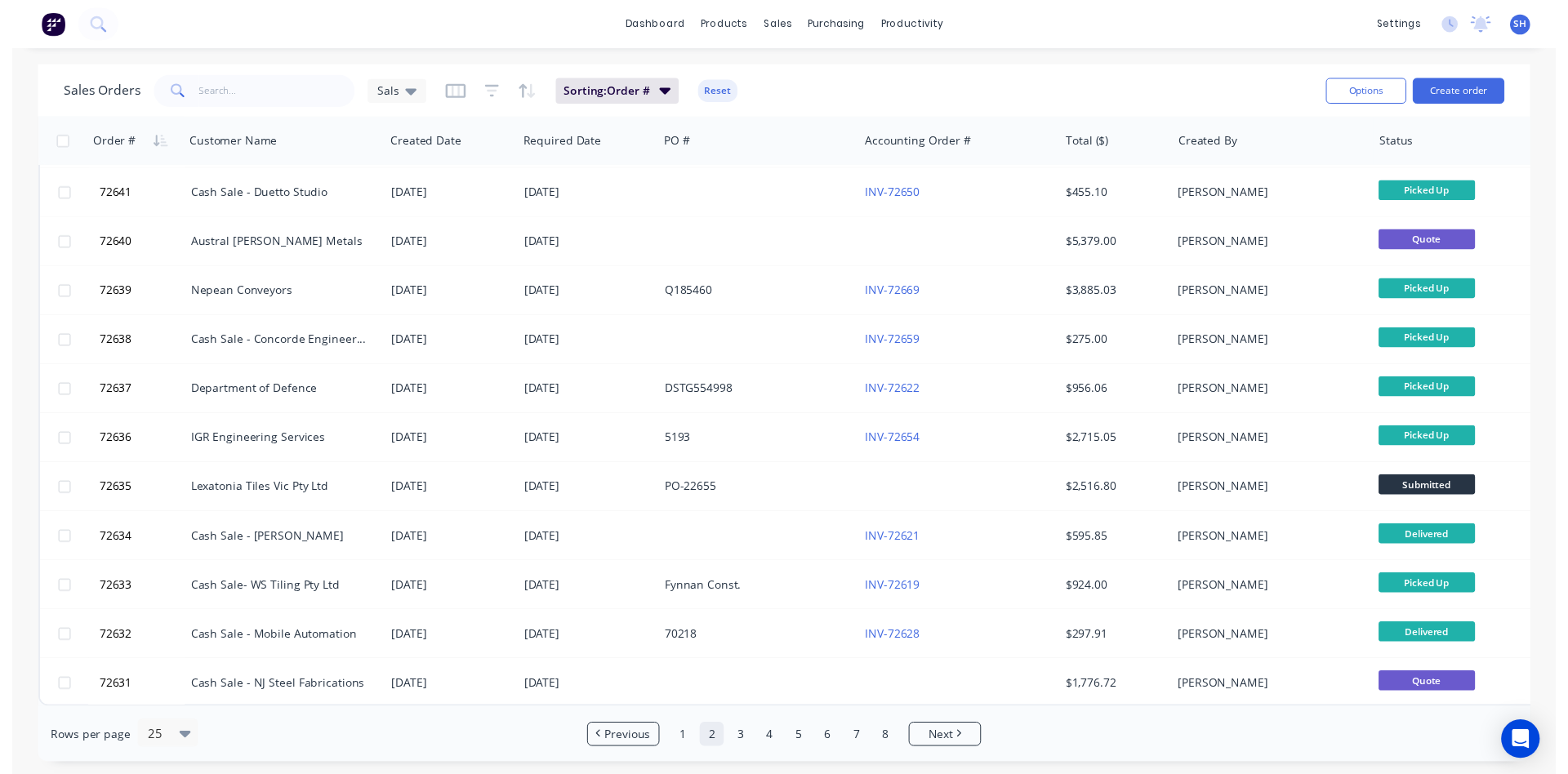
scroll to position [0, 0]
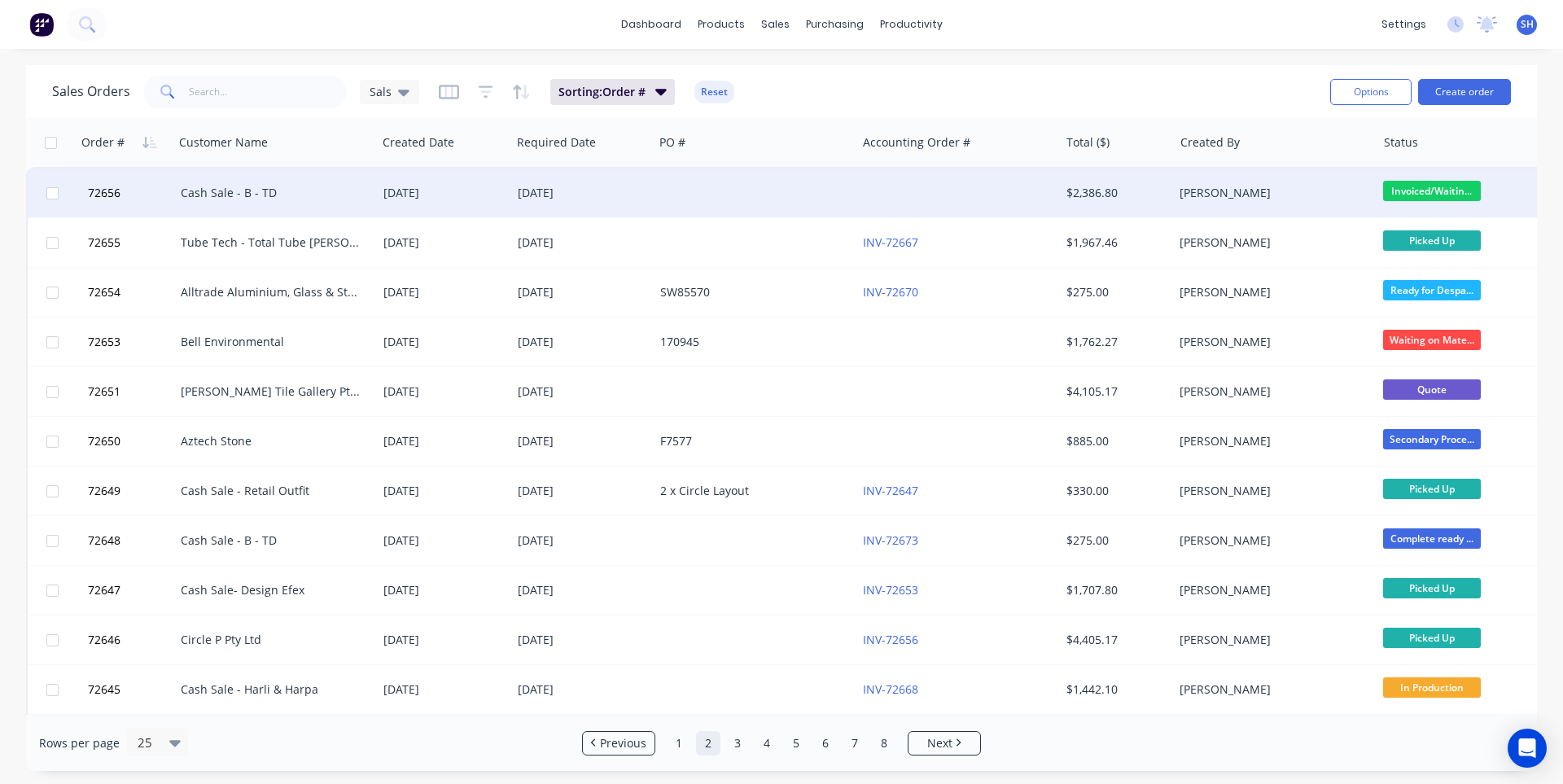
click at [295, 197] on div "Cash Sale - B - TD" at bounding box center [270, 193] width 181 height 17
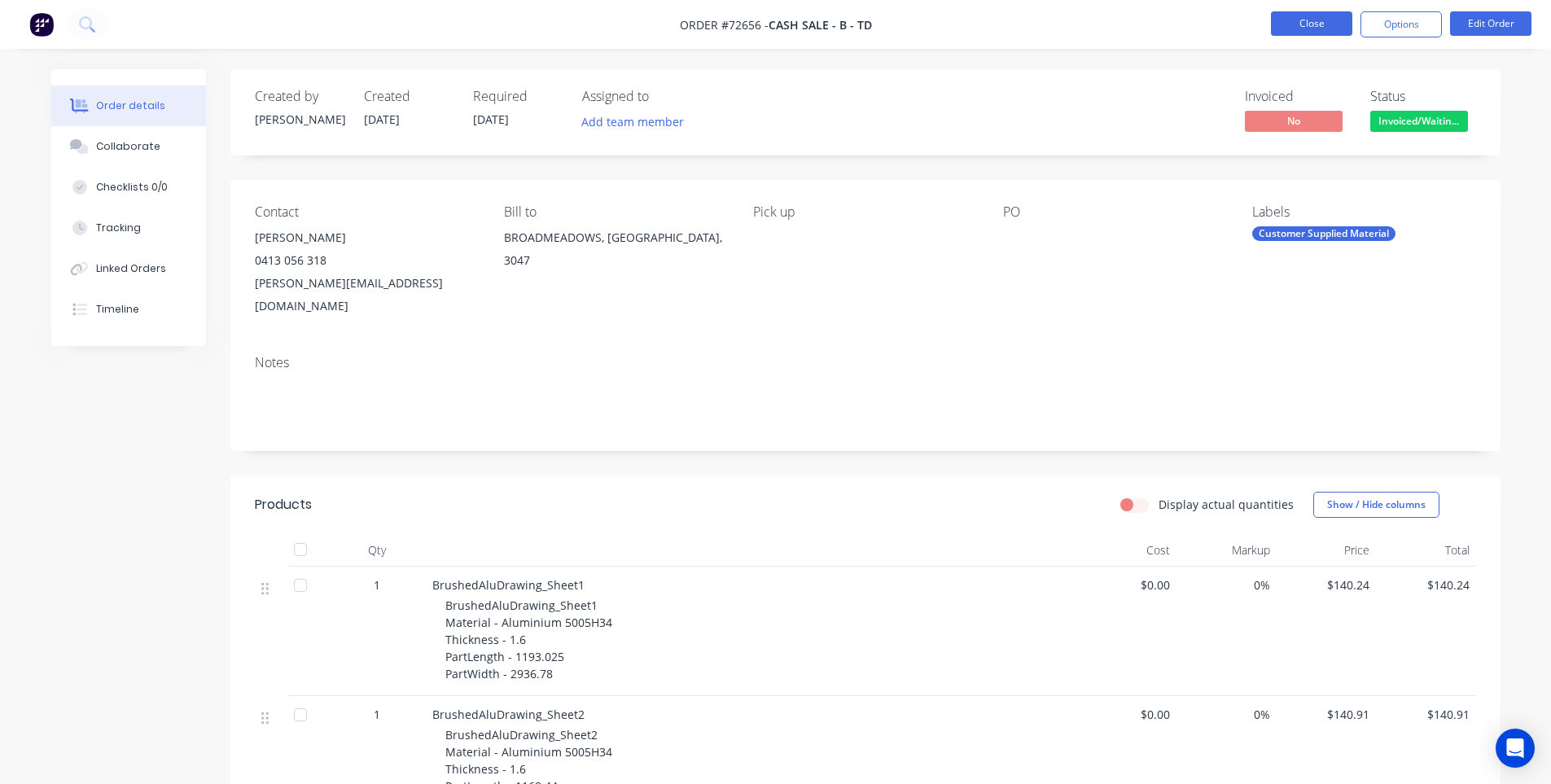
click at [1294, 32] on button "Close" at bounding box center [1311, 23] width 82 height 24
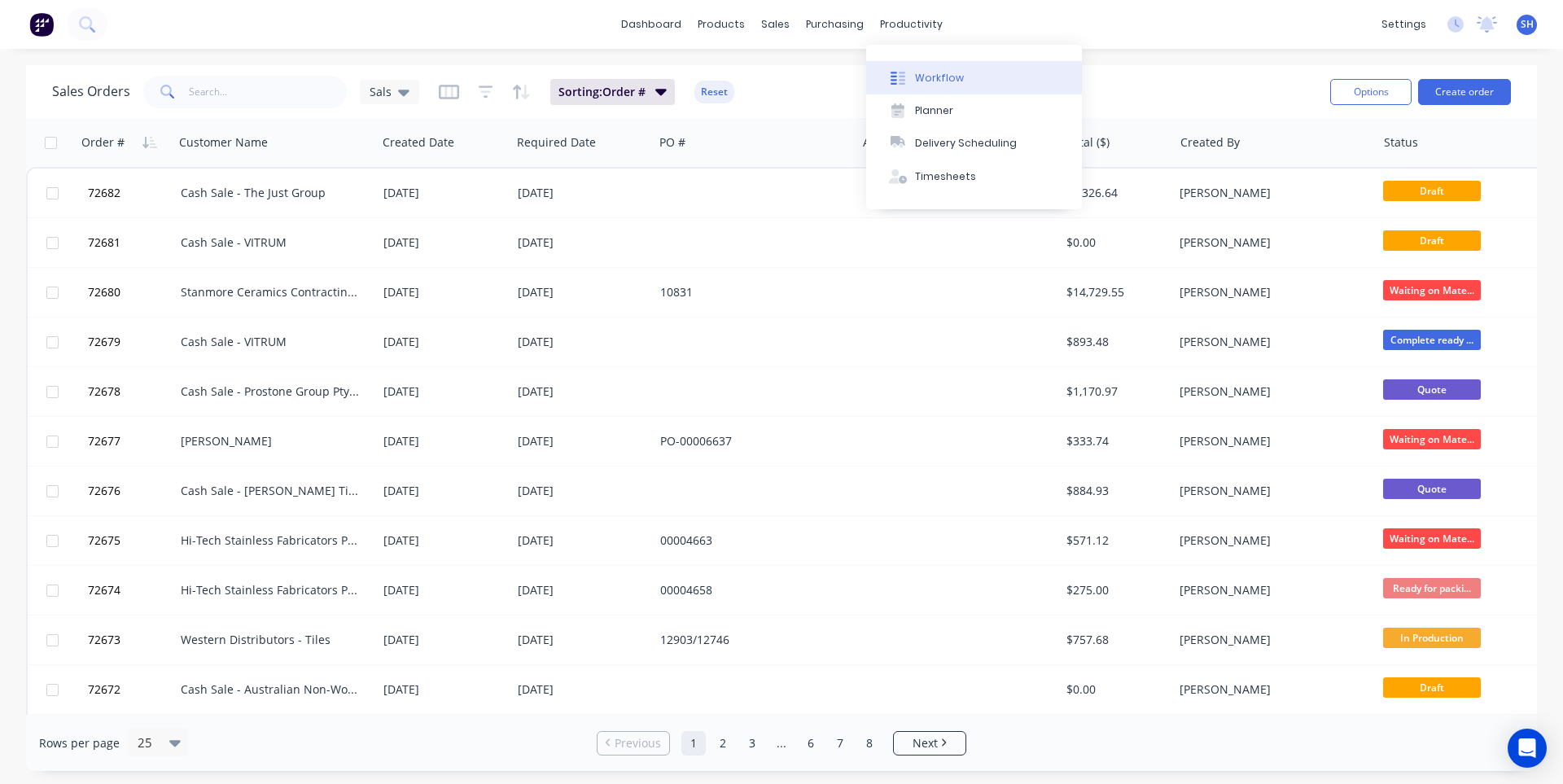
click at [932, 75] on div "Workflow" at bounding box center [939, 78] width 49 height 15
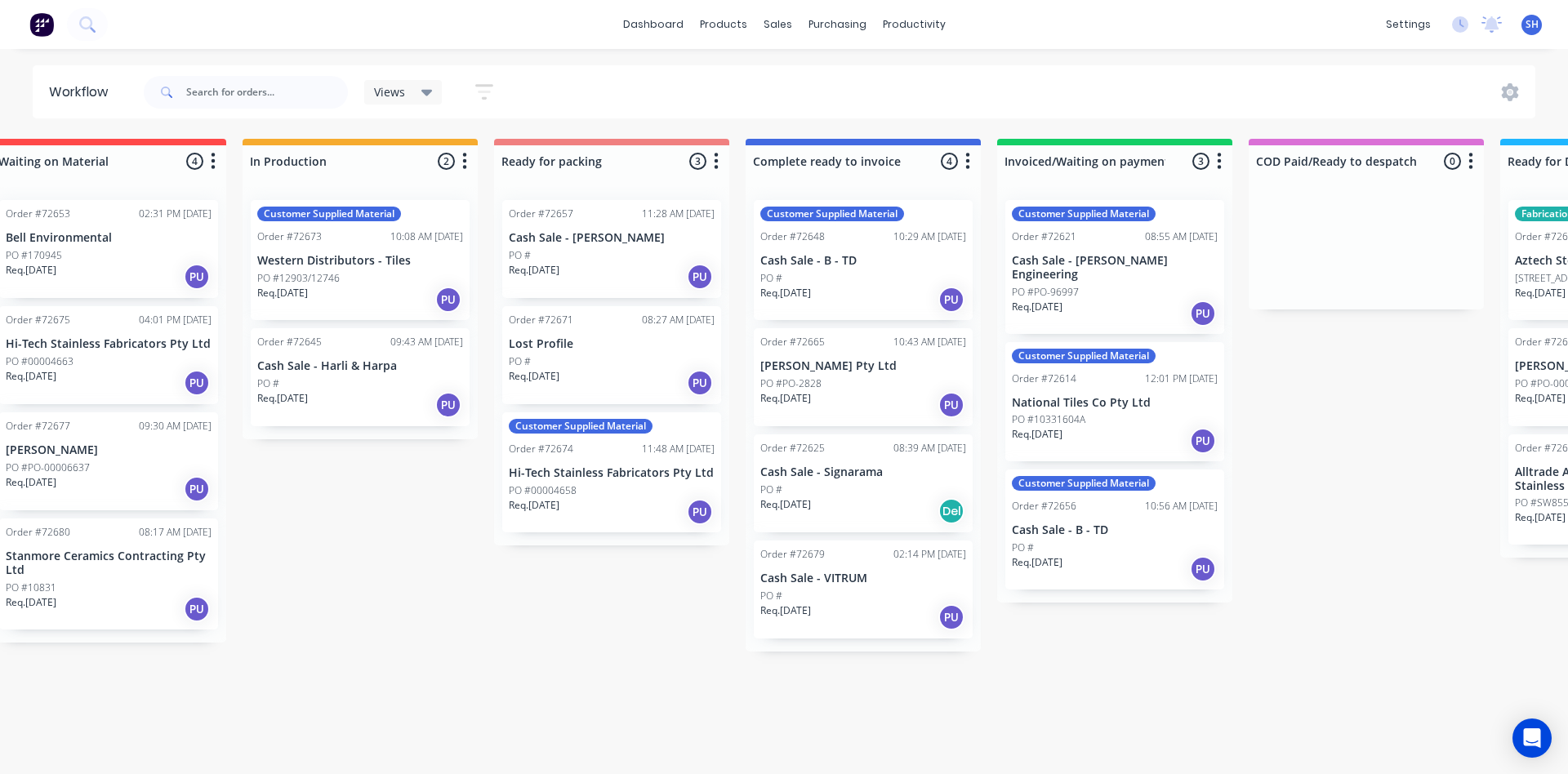
scroll to position [0, 800]
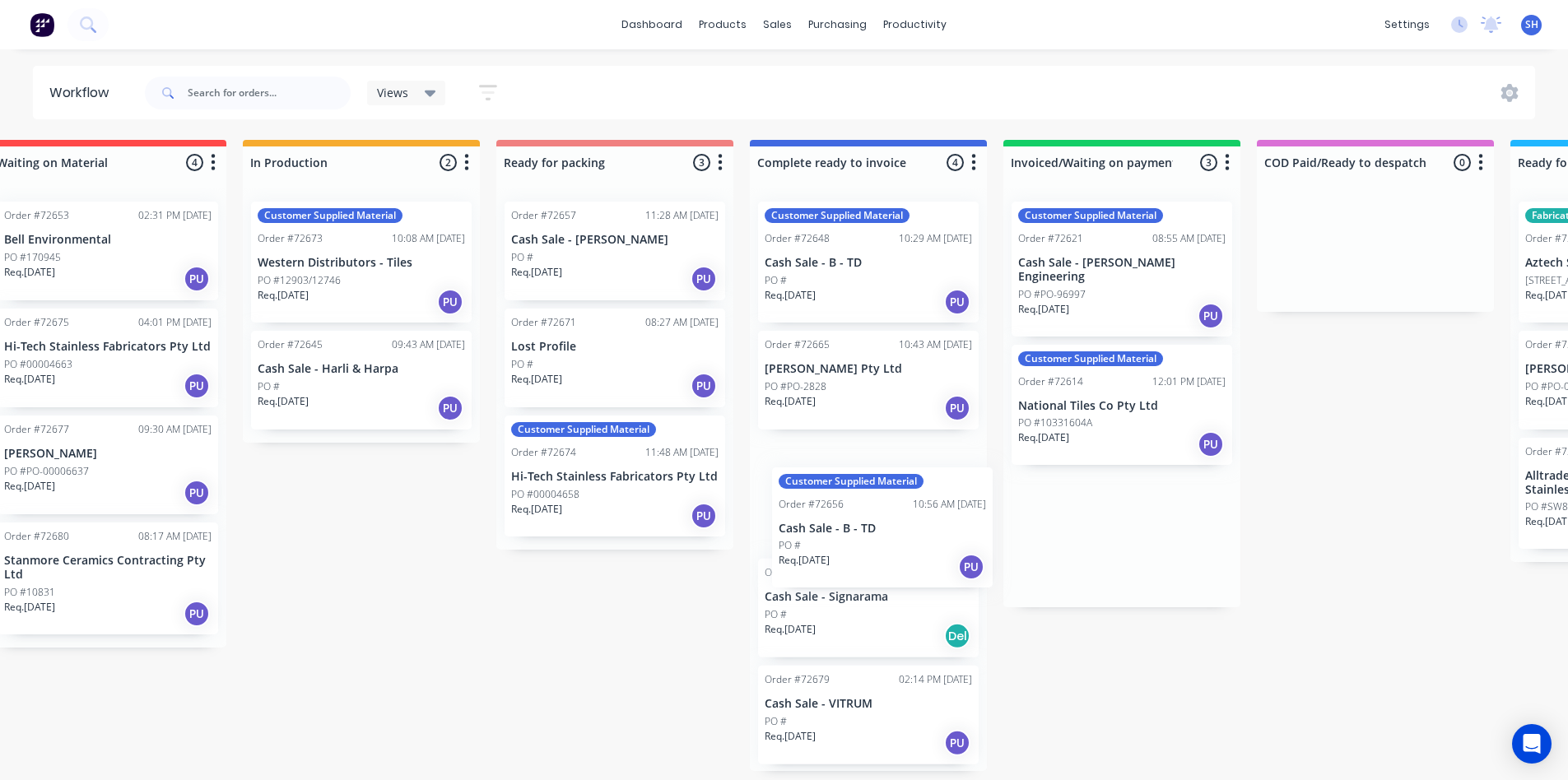
drag, startPoint x: 1104, startPoint y: 531, endPoint x: 850, endPoint y: 538, distance: 254.1
click at [850, 538] on div "Submitted 1 Status colour #273444 hex #273444 Save Cancel Summaries Total order…" at bounding box center [673, 455] width 2983 height 631
click at [850, 538] on div "Customer Supplied Material Order #72648 10:29 AM [DATE] Cash Sale - B - TD PO #…" at bounding box center [868, 479] width 237 height 582
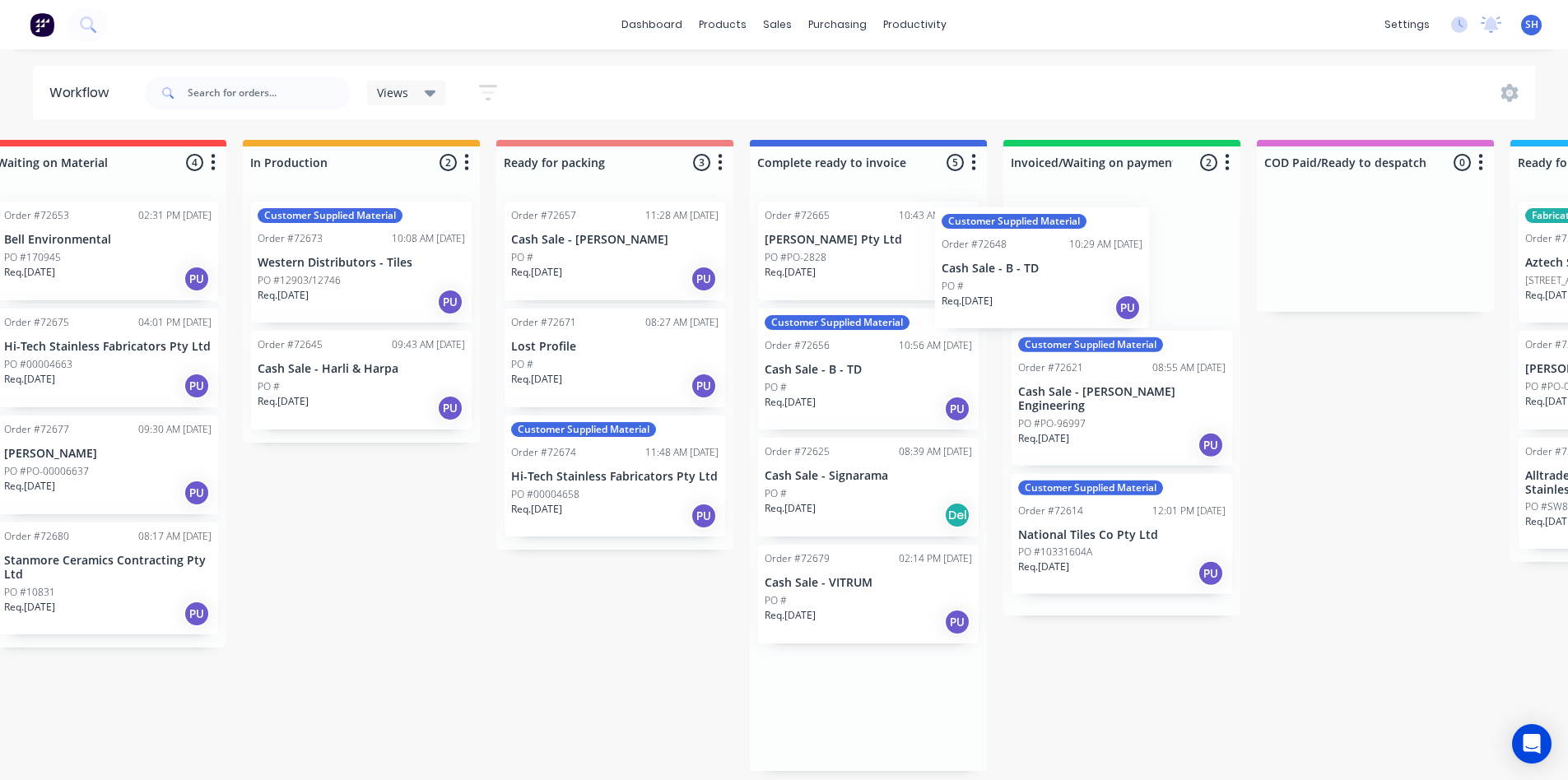
drag, startPoint x: 817, startPoint y: 284, endPoint x: 1041, endPoint y: 291, distance: 224.1
click at [1041, 291] on div "Submitted 1 Status colour #273444 hex #273444 Save Cancel Summaries Total order…" at bounding box center [673, 455] width 2983 height 631
click at [1041, 291] on div "Customer Supplied Material Order #72621 08:55 AM [DATE] Cash Sale - [PERSON_NAM…" at bounding box center [1122, 402] width 237 height 427
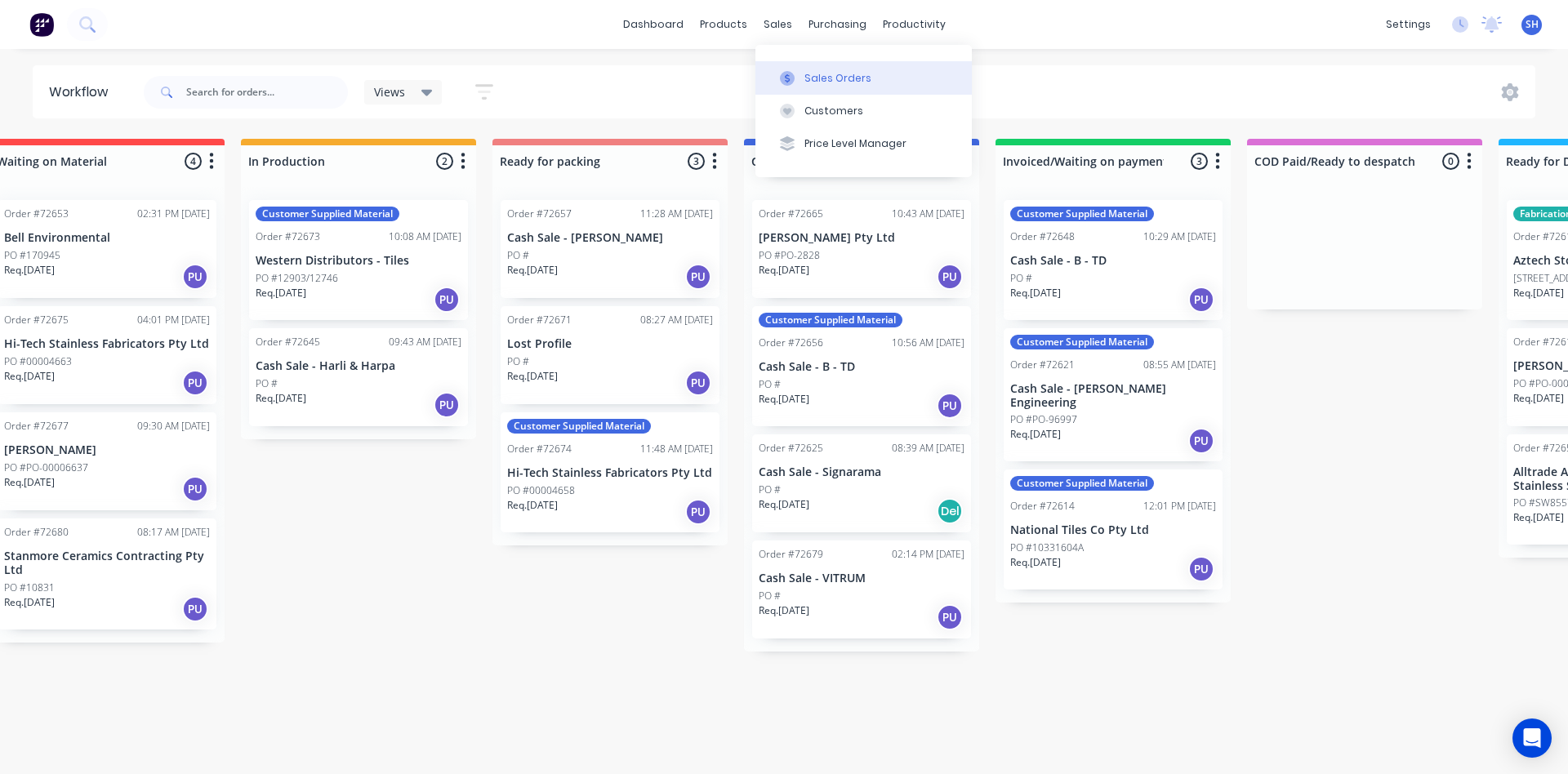
click at [794, 73] on div at bounding box center [787, 78] width 24 height 15
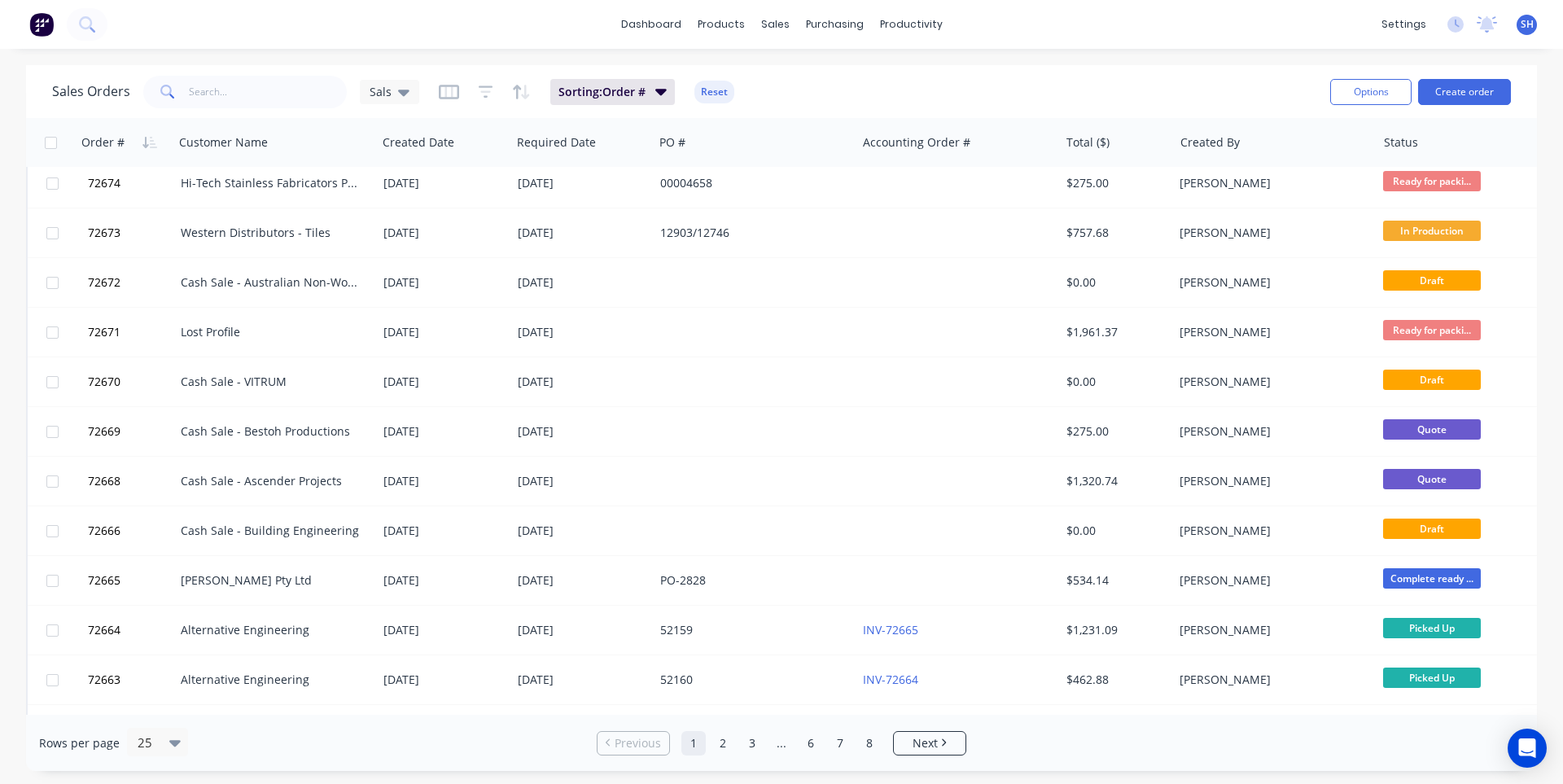
scroll to position [702, 0]
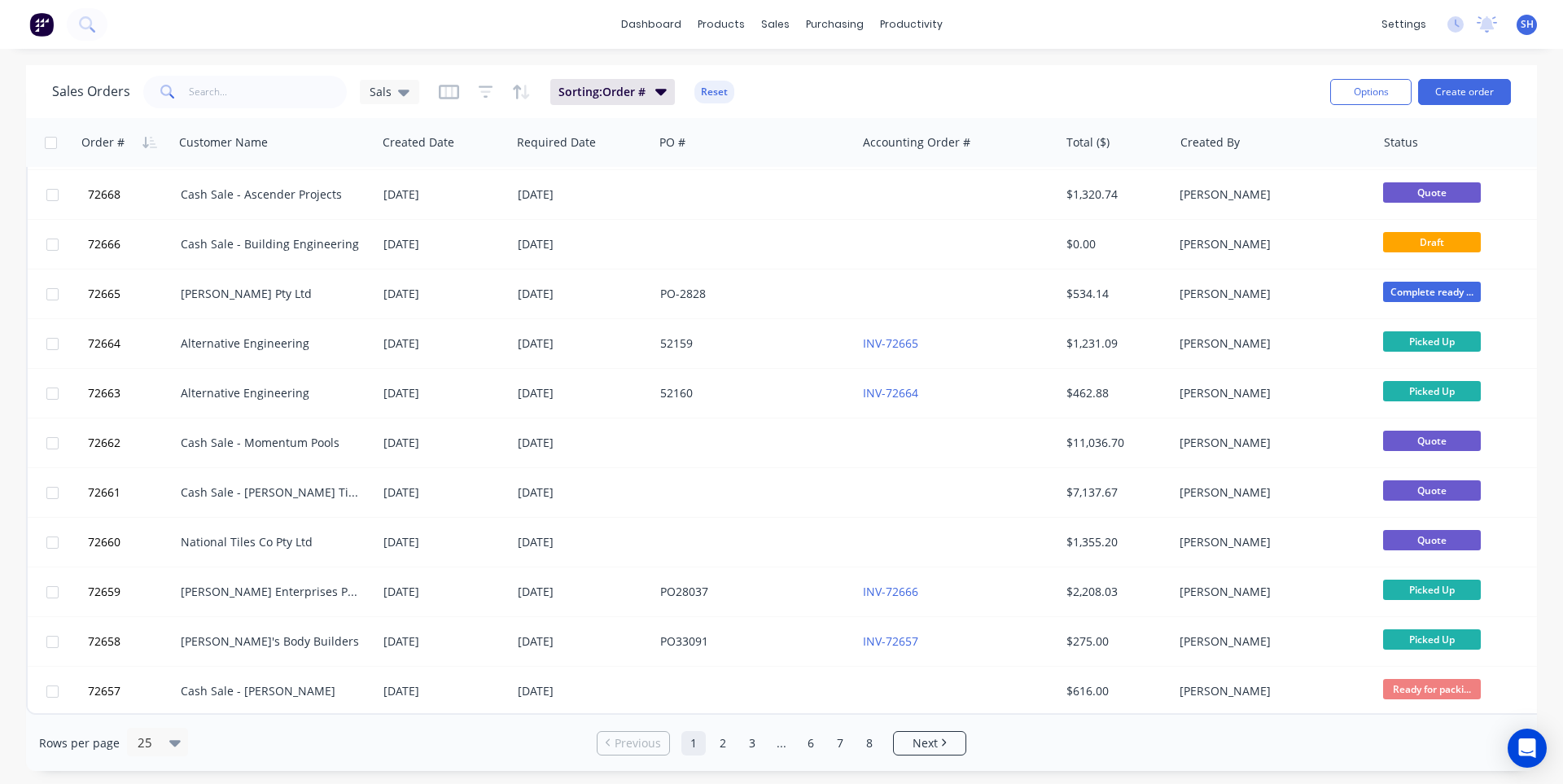
click at [725, 742] on link "2" at bounding box center [722, 742] width 24 height 24
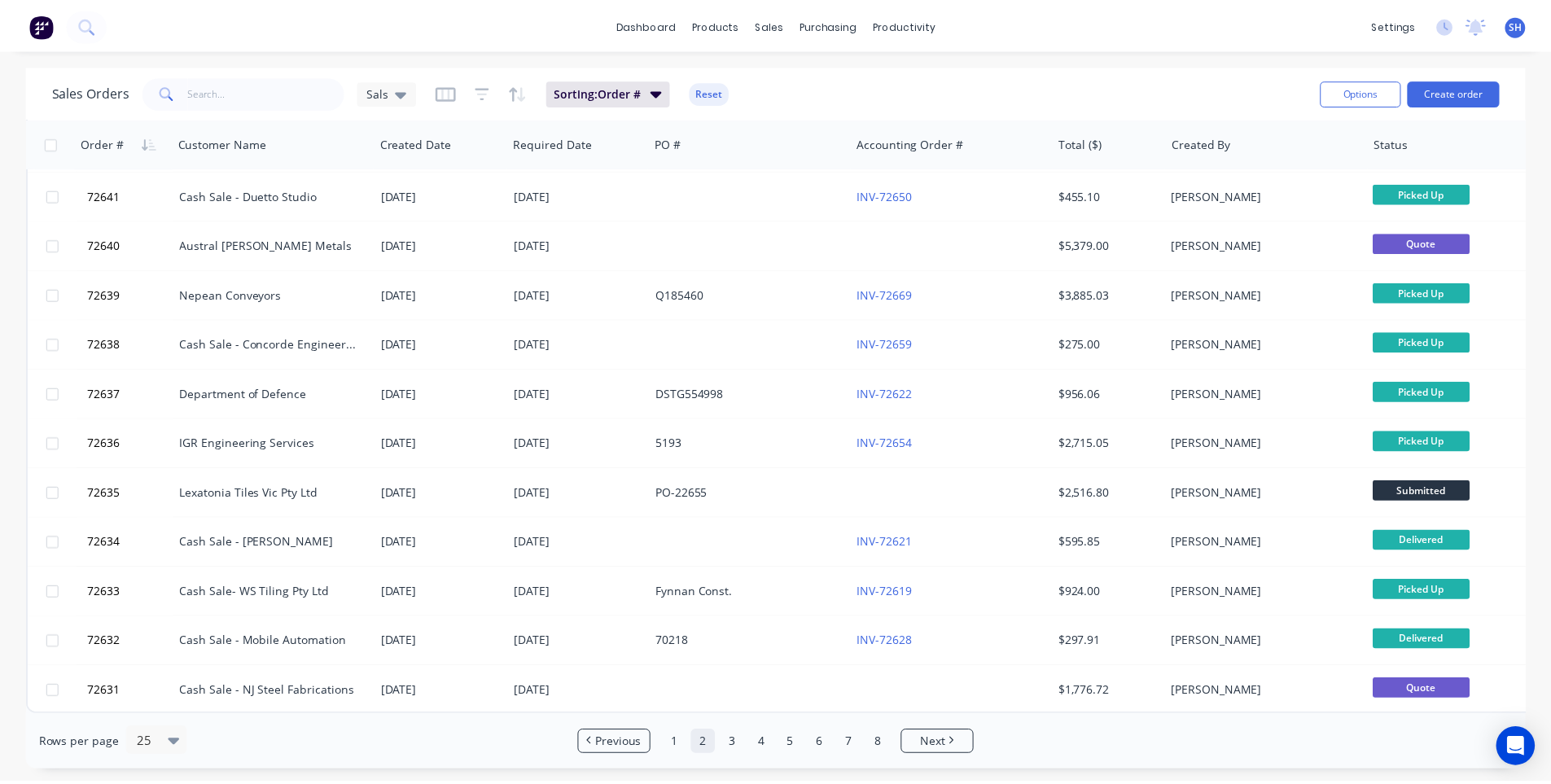
scroll to position [0, 0]
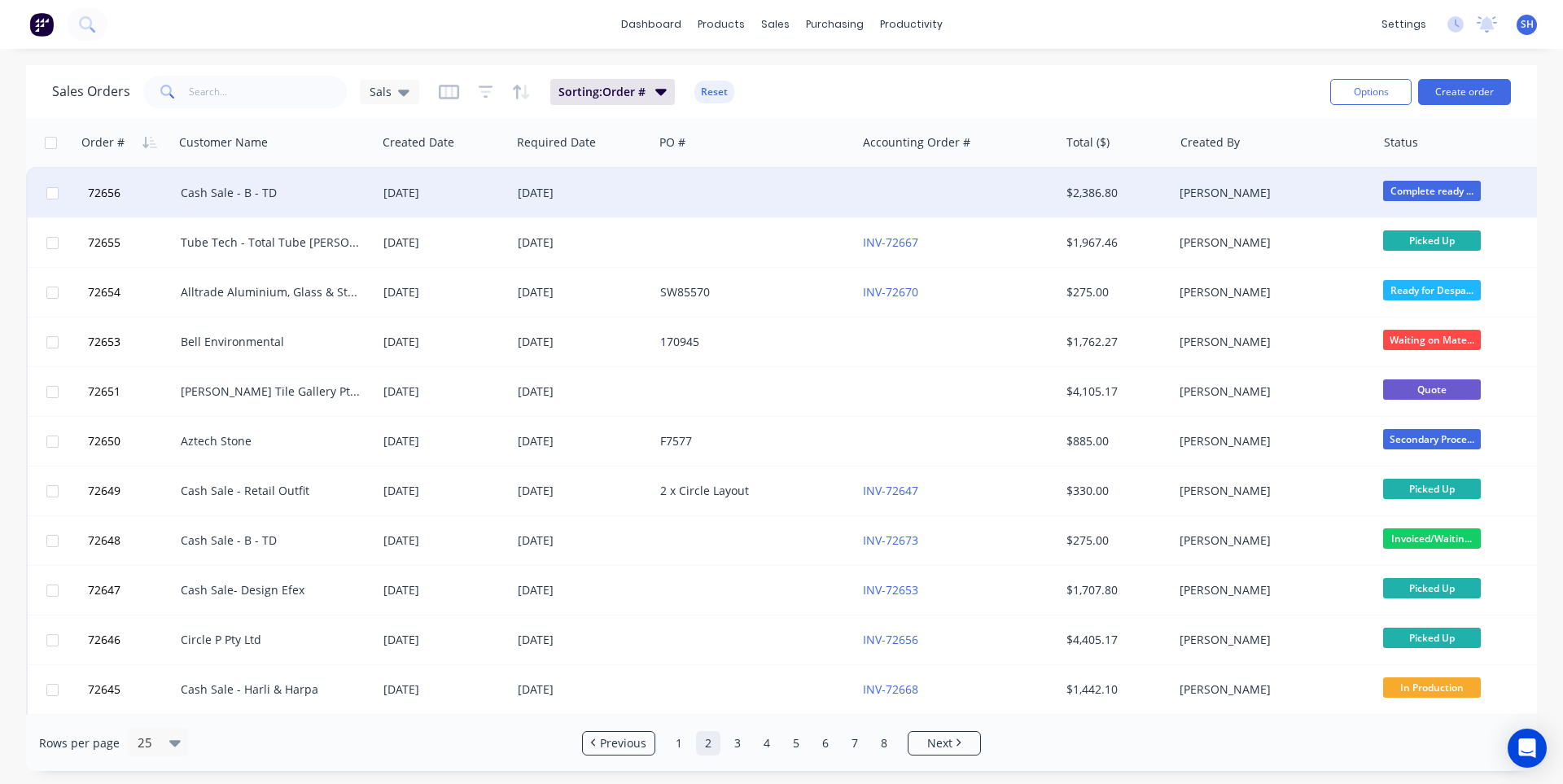
click at [444, 206] on div "[DATE]" at bounding box center [444, 193] width 135 height 49
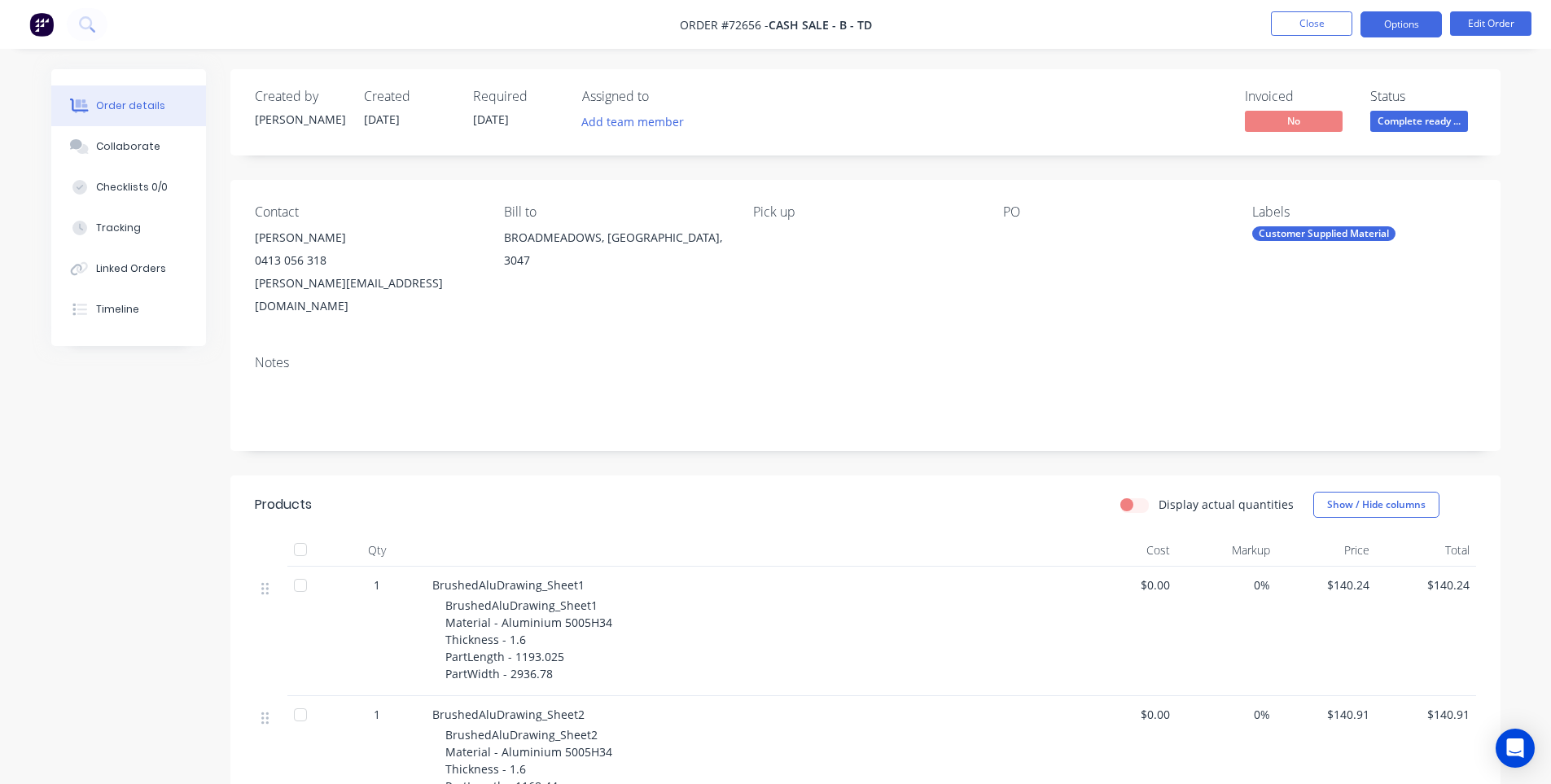
click at [1405, 22] on button "Options" at bounding box center [1401, 24] width 82 height 26
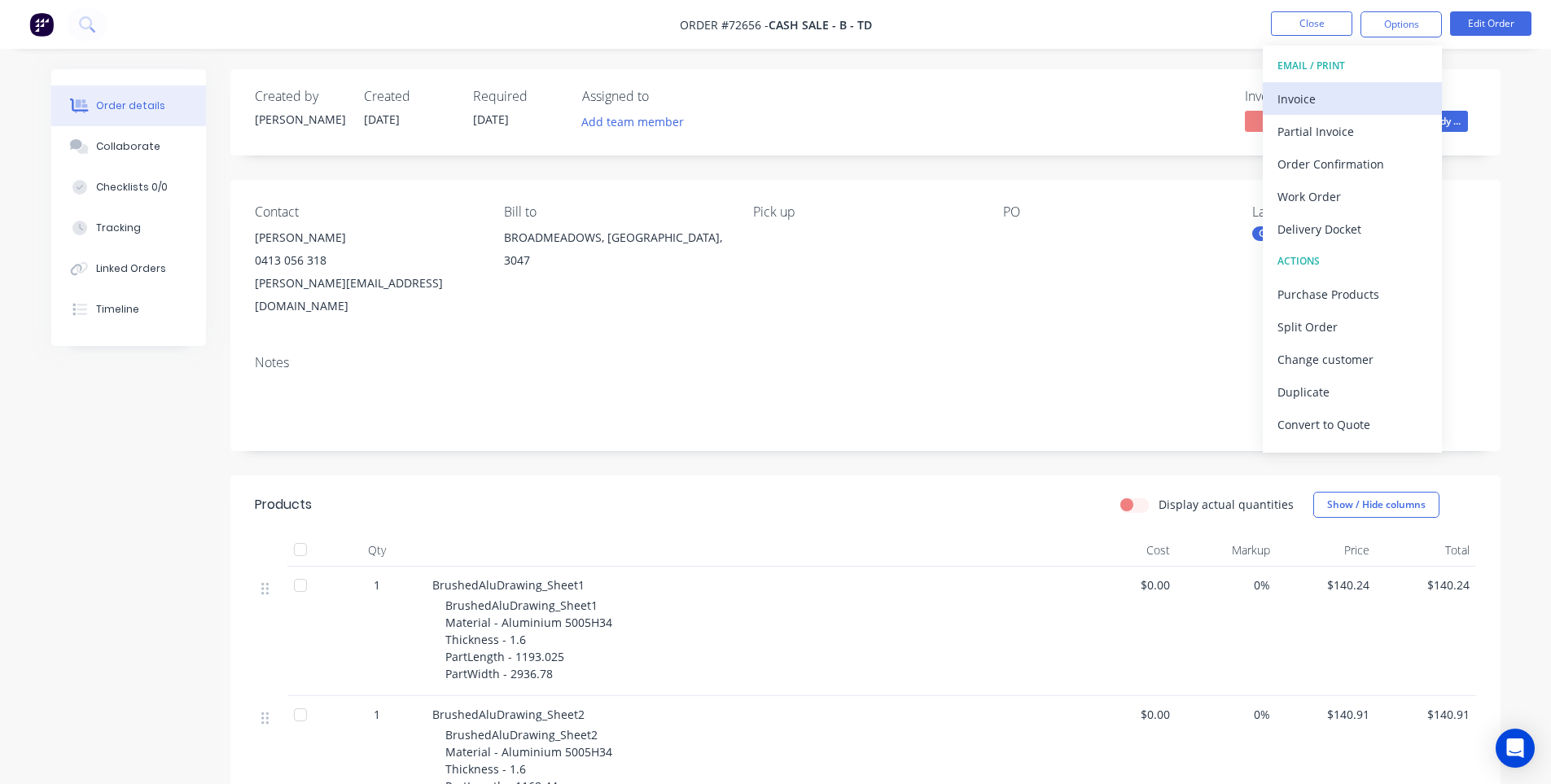
click at [1356, 94] on div "Invoice" at bounding box center [1352, 99] width 150 height 23
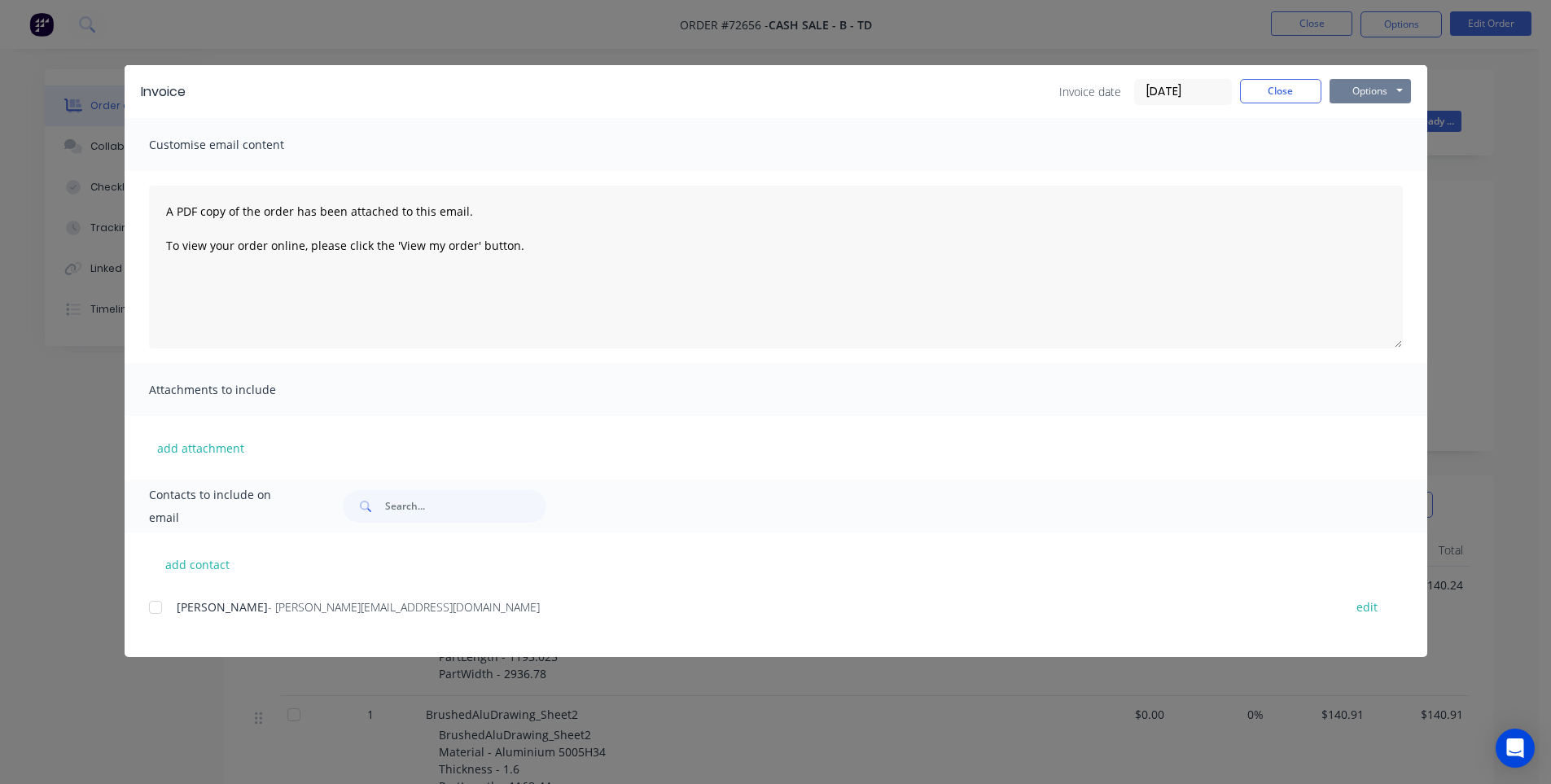
click at [1358, 100] on button "Options" at bounding box center [1370, 91] width 82 height 24
click at [1351, 145] on button "Print" at bounding box center [1381, 147] width 104 height 27
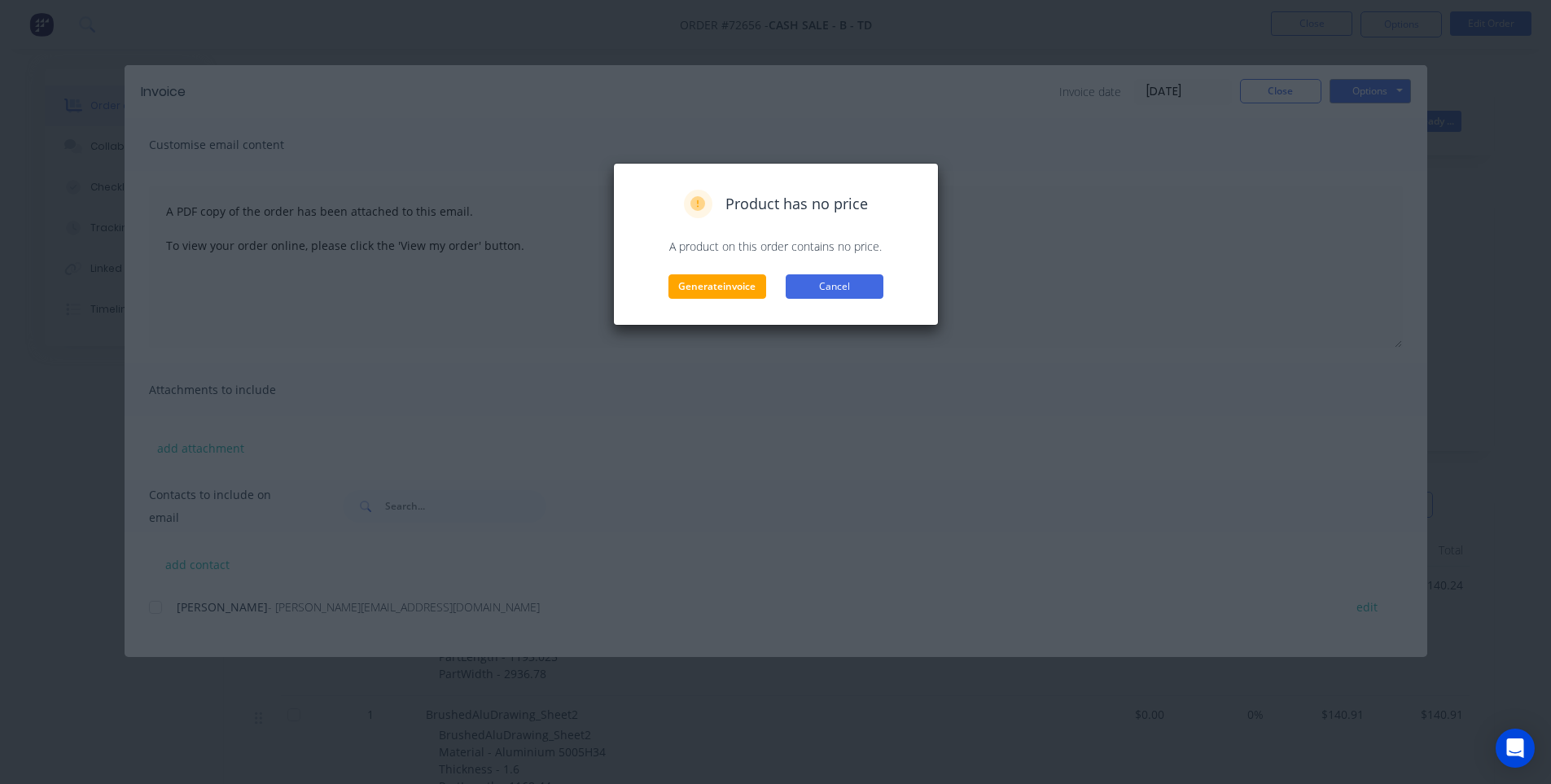
click at [849, 292] on button "Cancel" at bounding box center [834, 286] width 97 height 24
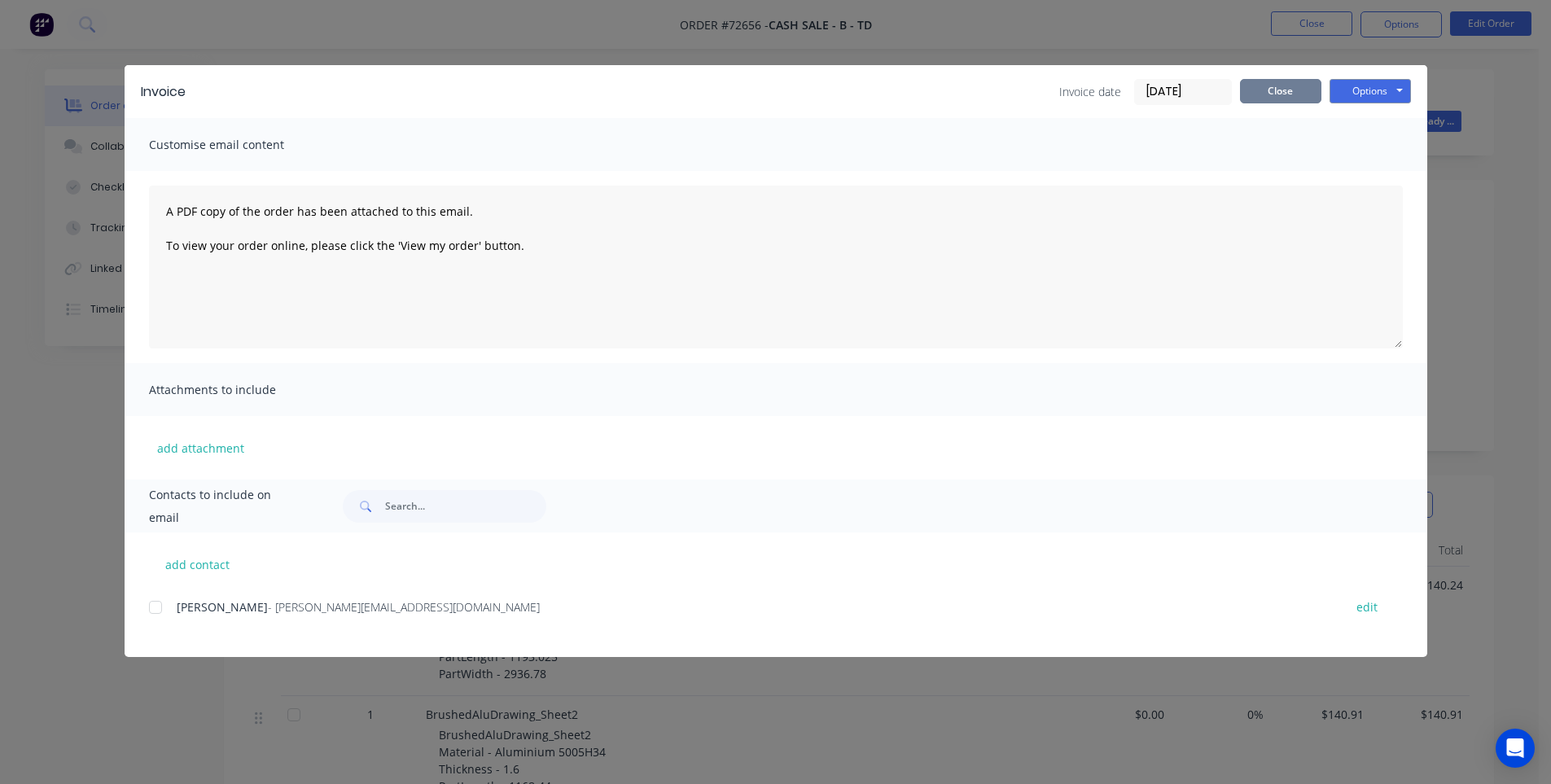
click at [1280, 96] on button "Close" at bounding box center [1281, 91] width 82 height 24
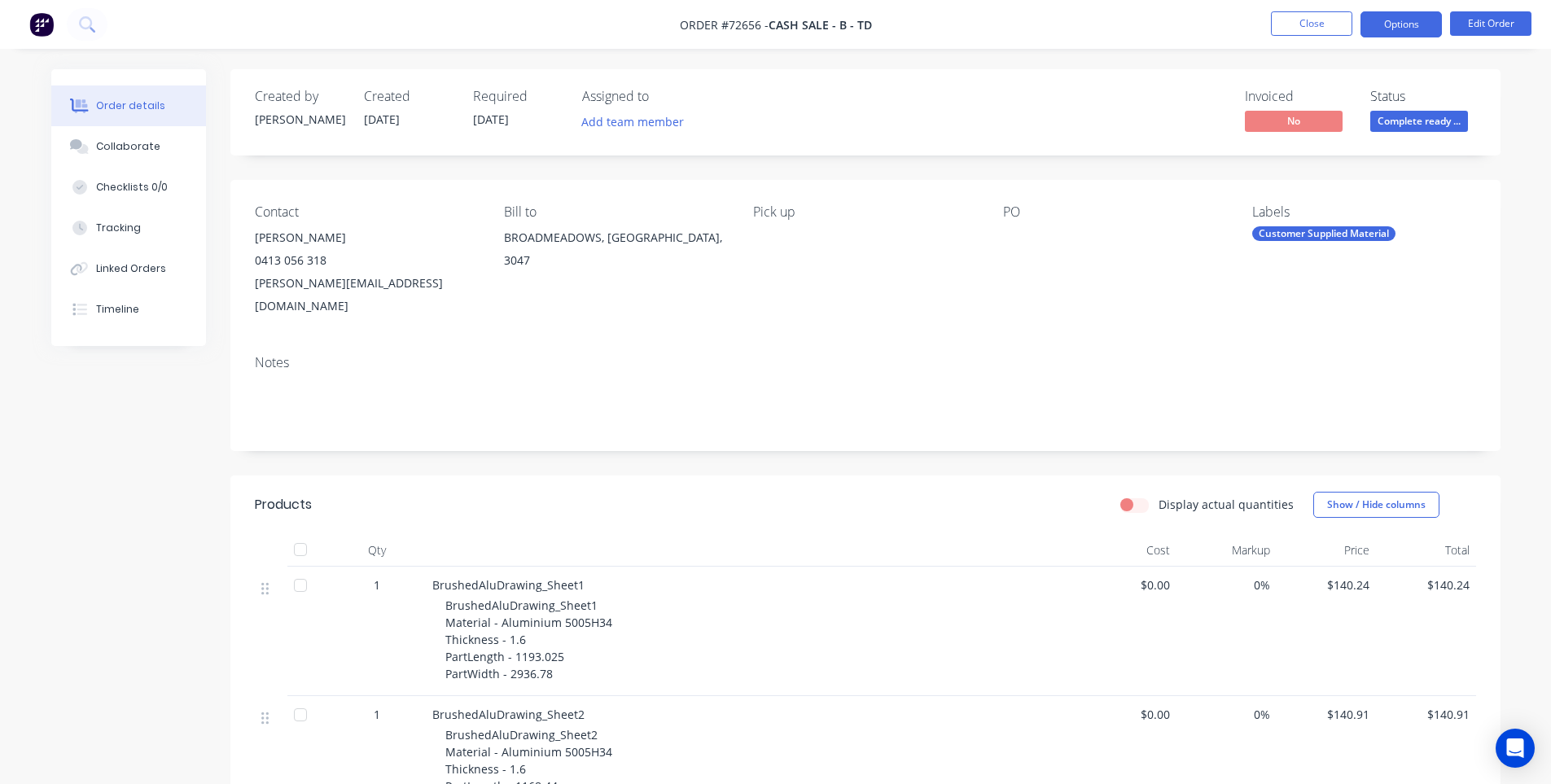
click at [1413, 25] on button "Options" at bounding box center [1401, 24] width 82 height 26
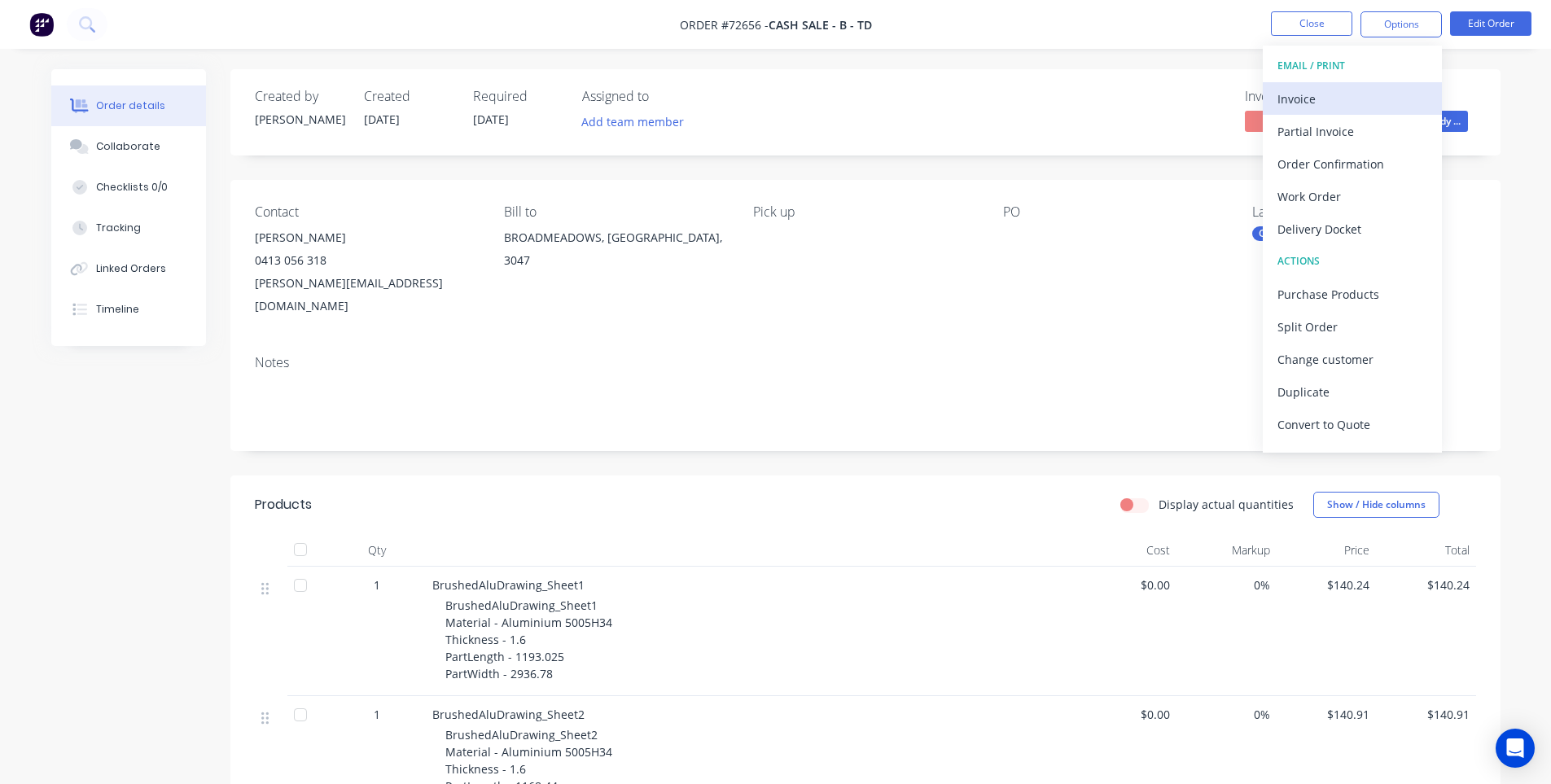
click at [1346, 98] on div "Invoice" at bounding box center [1352, 99] width 150 height 23
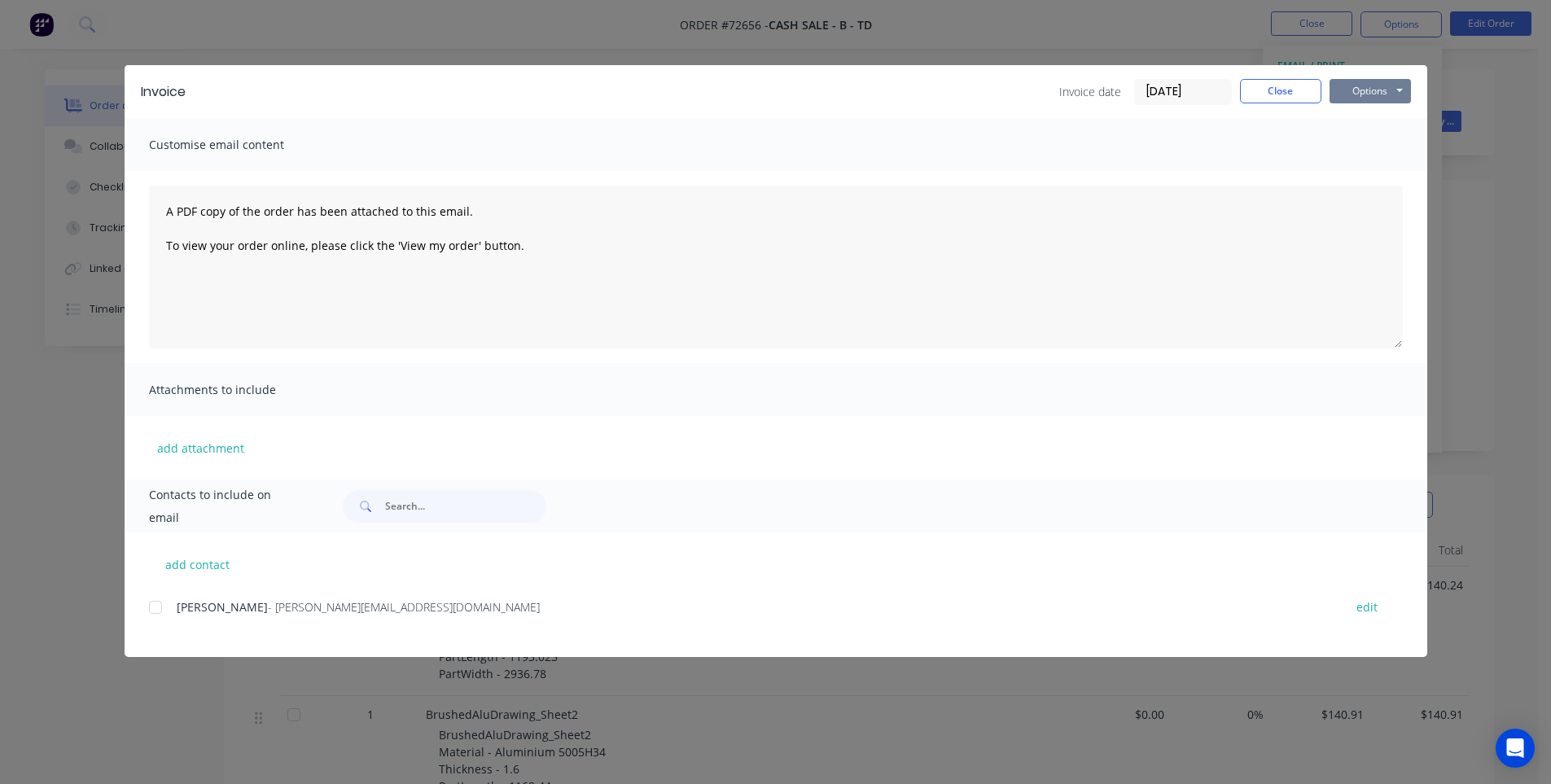
click at [1352, 101] on button "Options" at bounding box center [1370, 91] width 82 height 24
click at [1346, 150] on button "Print" at bounding box center [1381, 147] width 104 height 27
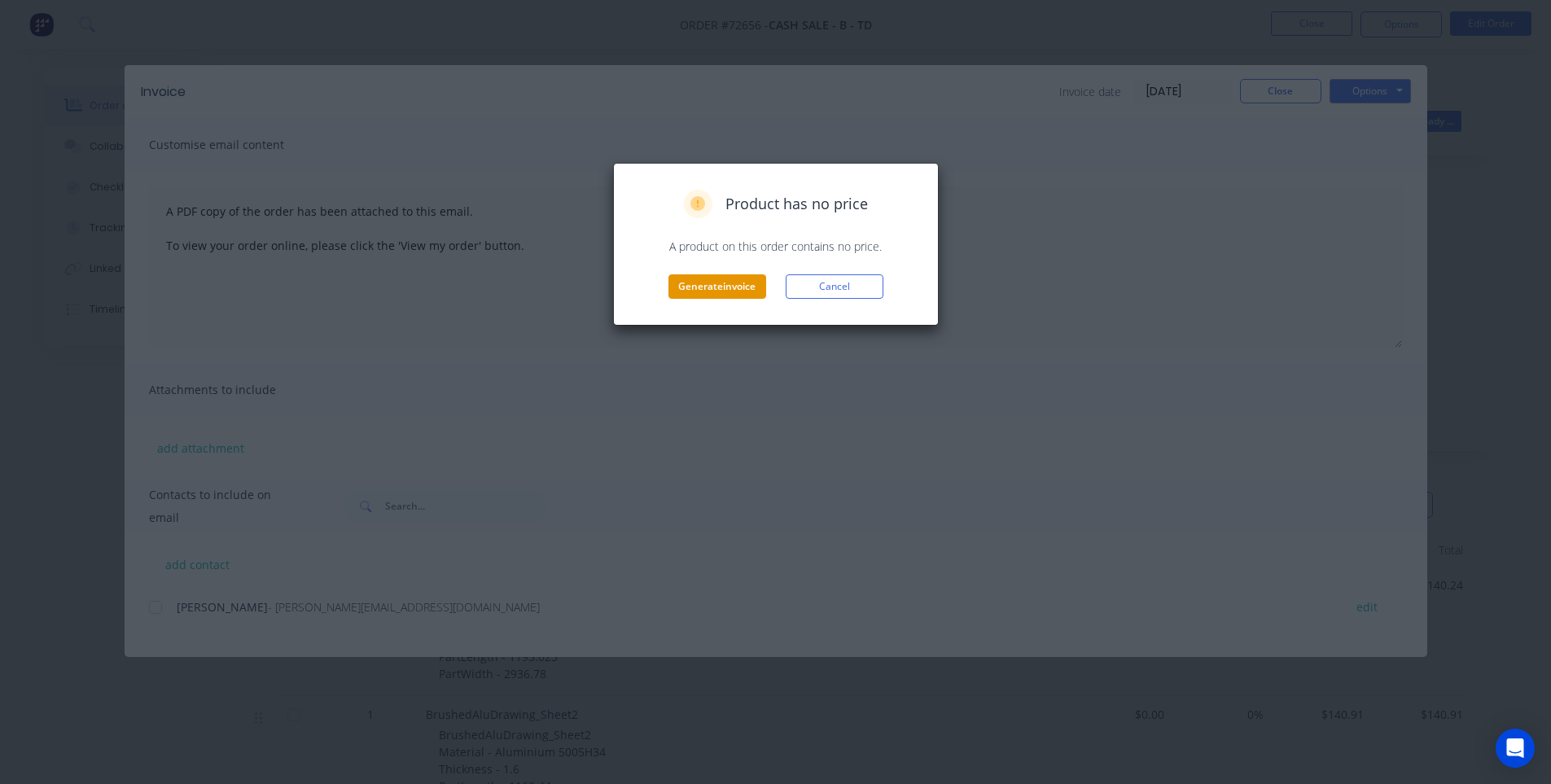
click at [730, 290] on button "Generate invoice" at bounding box center [717, 286] width 97 height 24
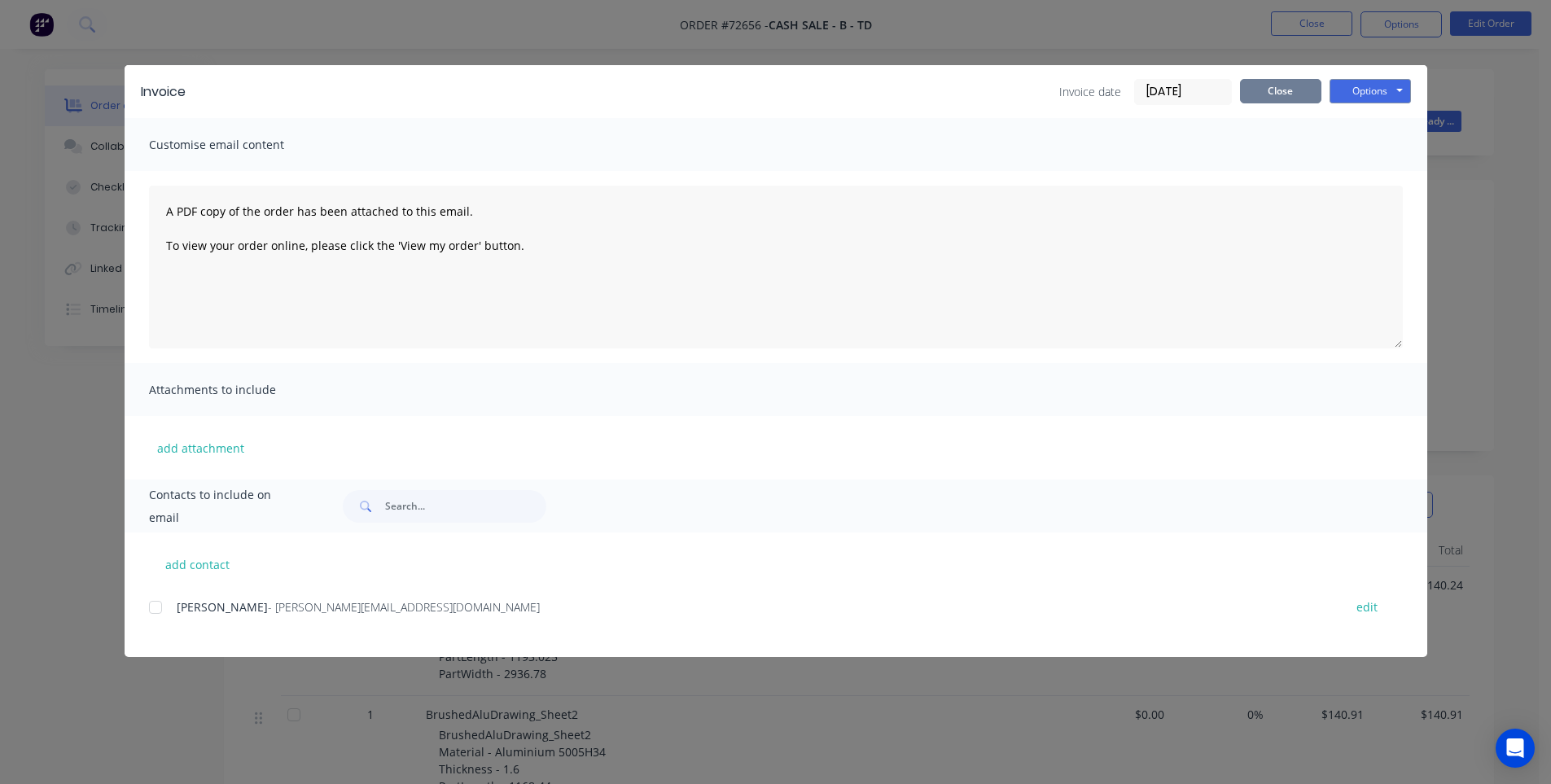
click at [1301, 88] on button "Close" at bounding box center [1281, 91] width 82 height 24
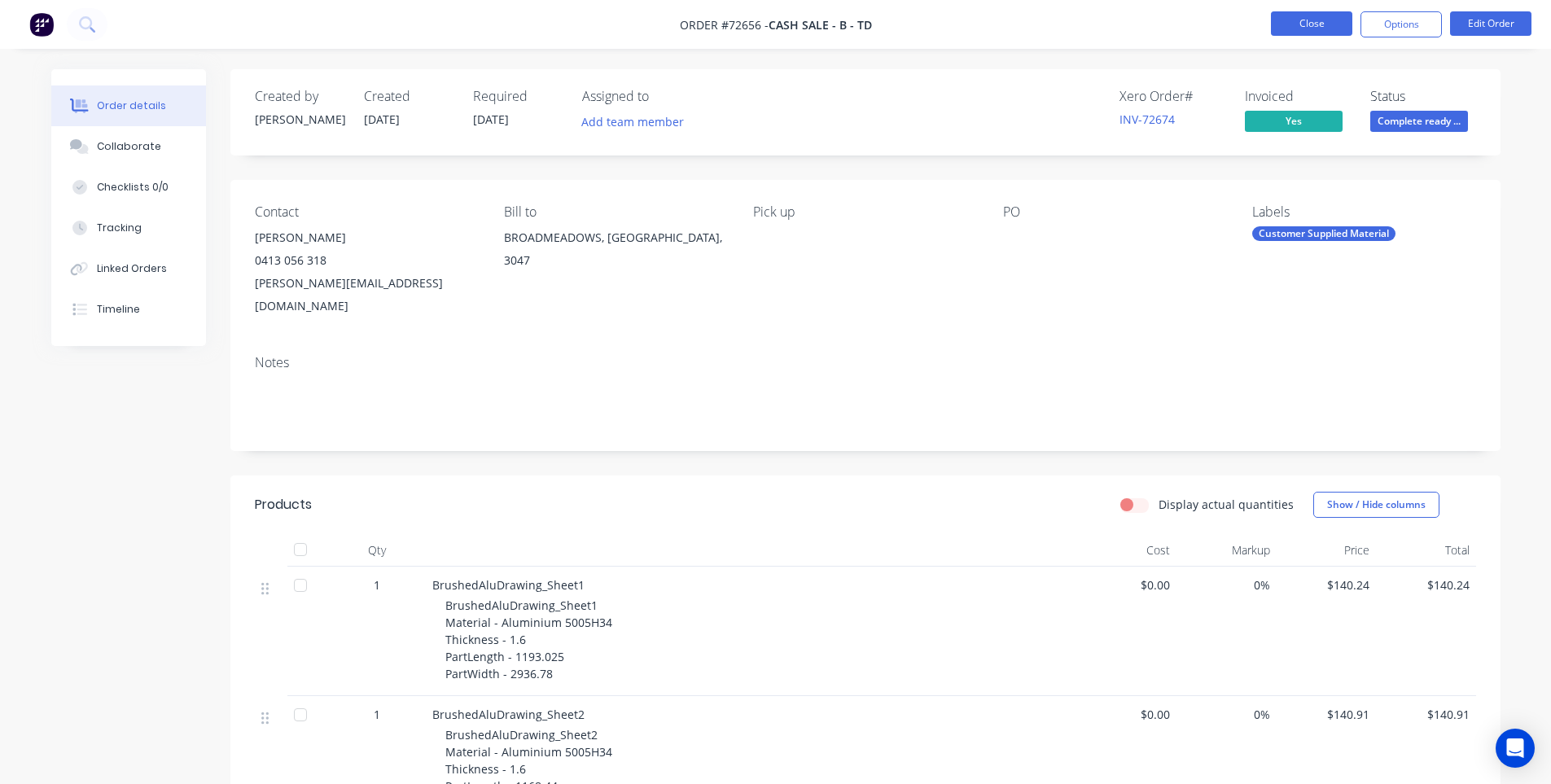
click at [1290, 19] on button "Close" at bounding box center [1311, 23] width 82 height 24
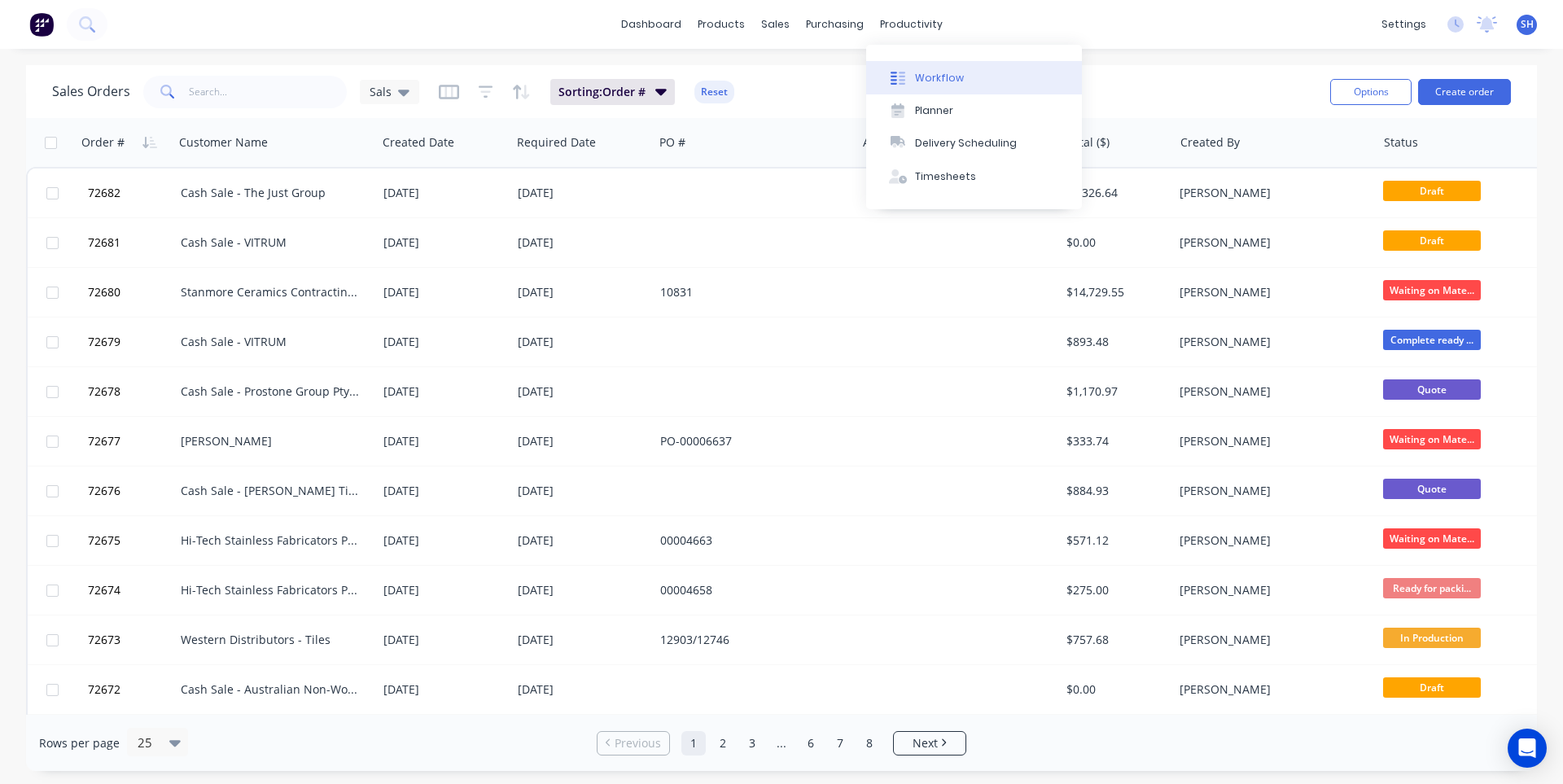
click at [919, 68] on button "Workflow" at bounding box center [973, 76] width 215 height 32
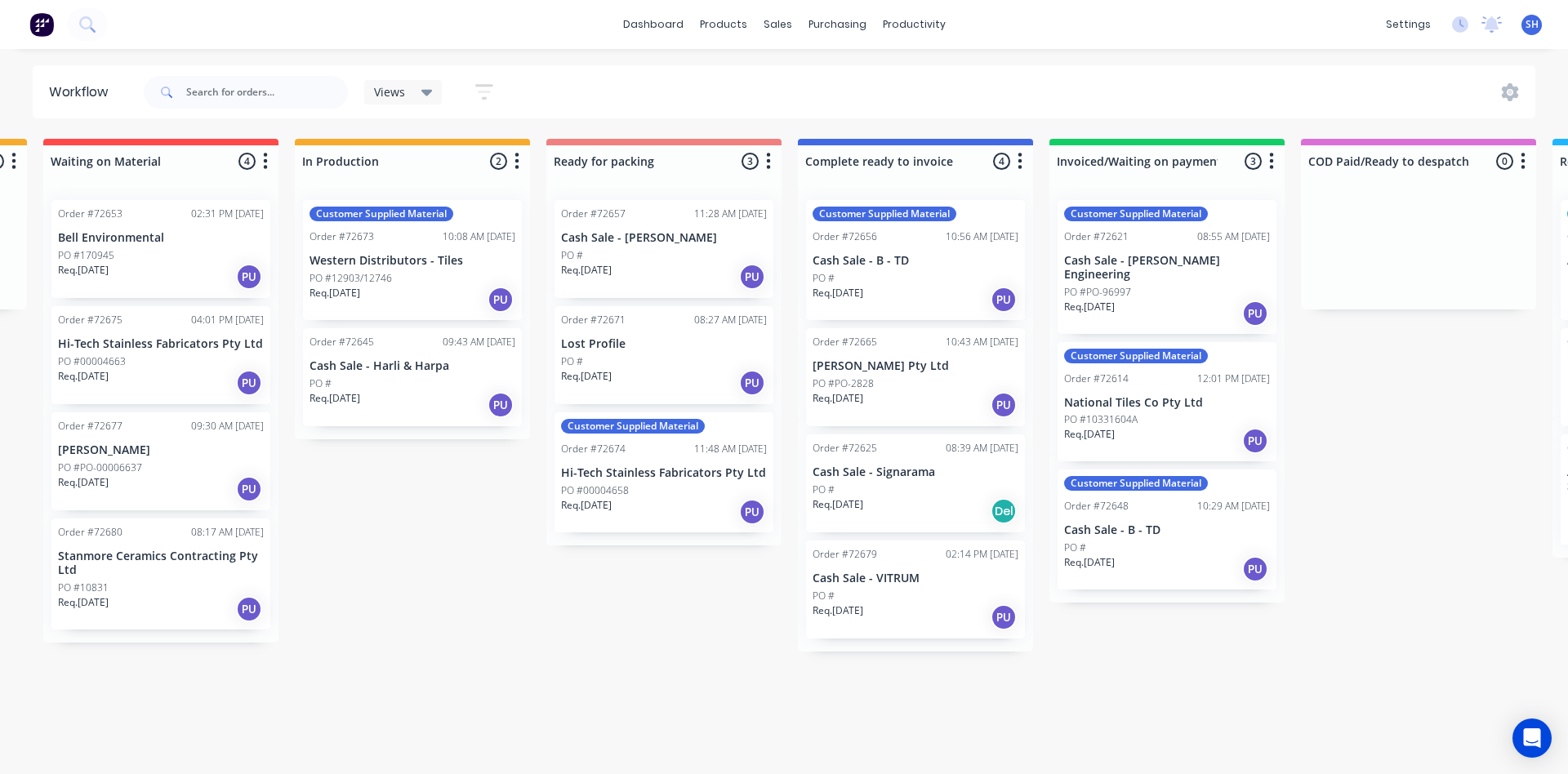
scroll to position [0, 774]
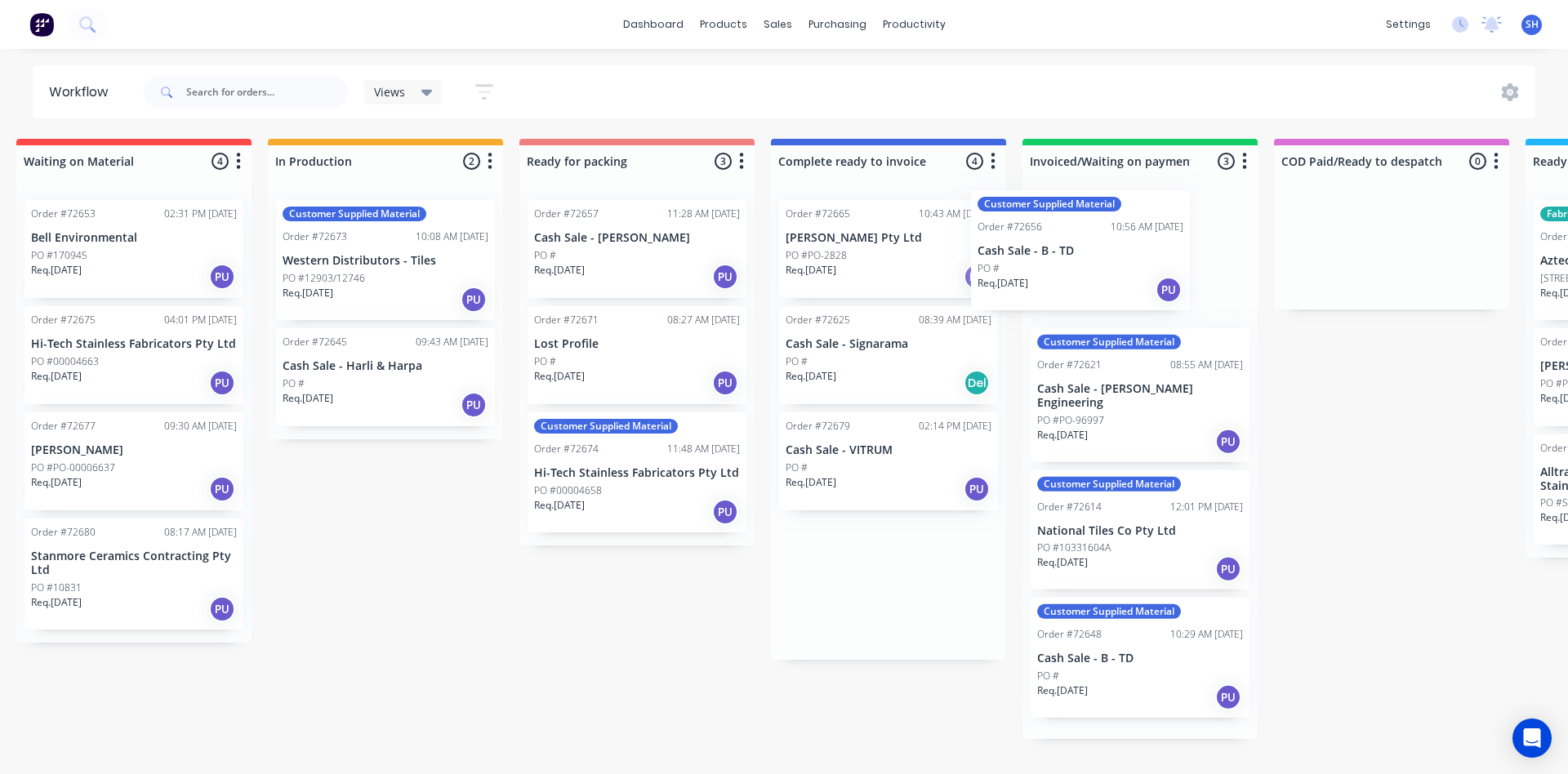
drag, startPoint x: 885, startPoint y: 278, endPoint x: 1103, endPoint y: 267, distance: 218.3
click at [1103, 267] on div "Submitted 1 Status colour #273444 hex #273444 Save Cancel Summaries Total order…" at bounding box center [694, 438] width 2961 height 600
